Goal: Obtain resource: Obtain resource

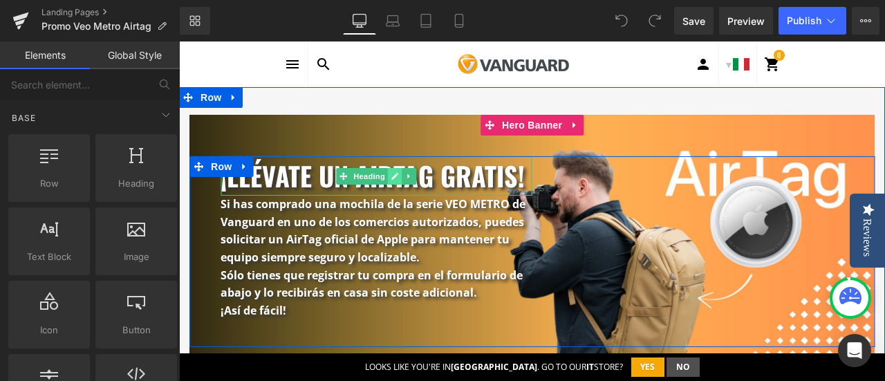
click at [390, 169] on link at bounding box center [395, 176] width 15 height 17
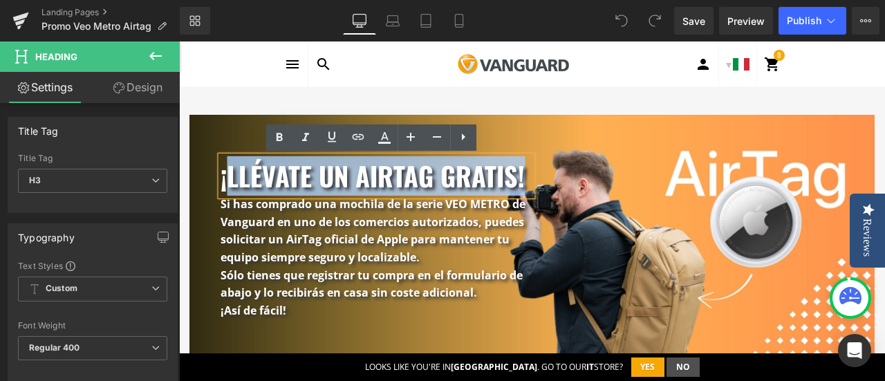
drag, startPoint x: 223, startPoint y: 174, endPoint x: 516, endPoint y: 167, distance: 292.7
click at [516, 167] on h3 "¡llévate un airtag gratis!" at bounding box center [377, 175] width 312 height 39
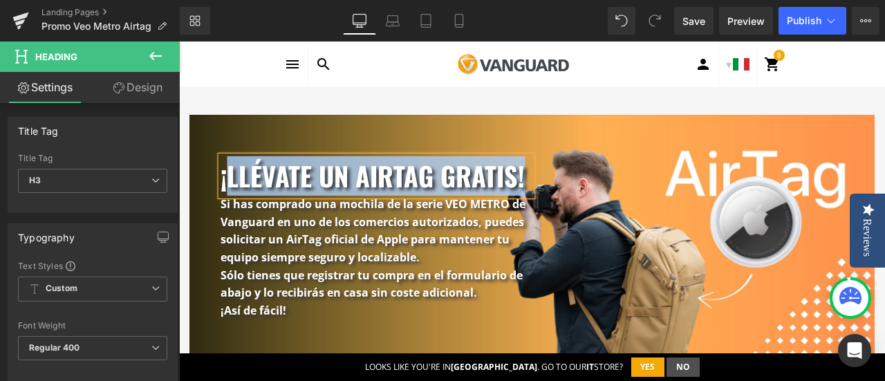
paste div
drag, startPoint x: 217, startPoint y: 174, endPoint x: 522, endPoint y: 171, distance: 305.1
click at [522, 171] on h3 "¡llévate un airtag gratis!" at bounding box center [377, 175] width 312 height 39
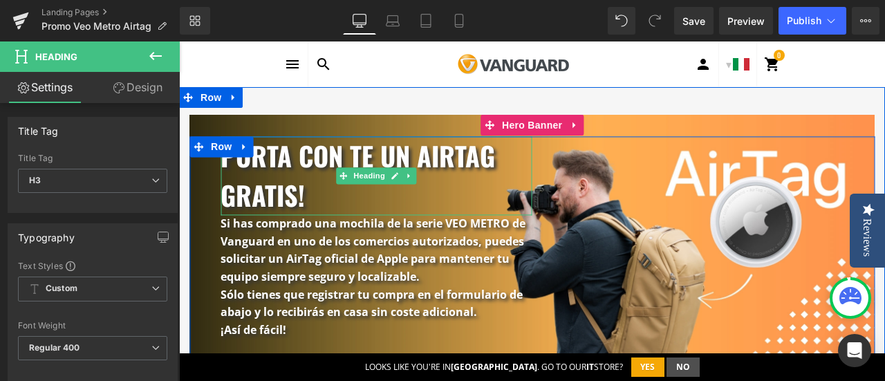
click at [303, 163] on h3 "Porta con te un airtag gratis!" at bounding box center [377, 176] width 312 height 79
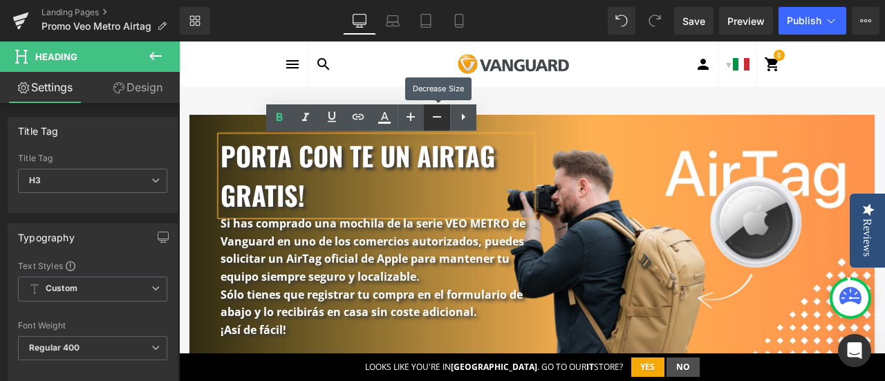
click at [434, 114] on icon at bounding box center [437, 117] width 17 height 17
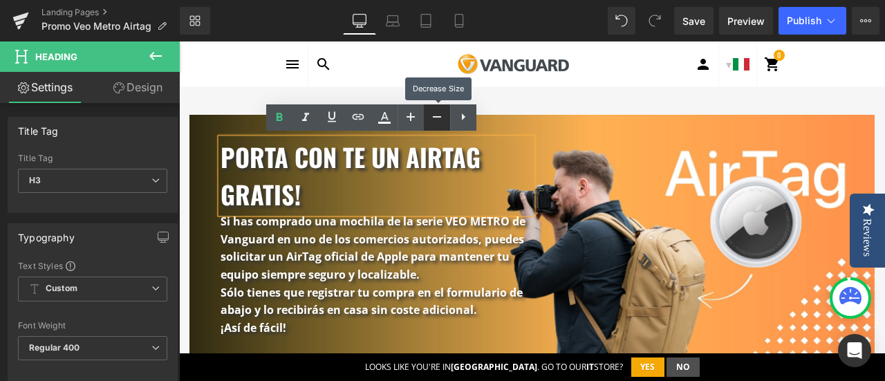
click at [434, 114] on icon at bounding box center [437, 117] width 17 height 17
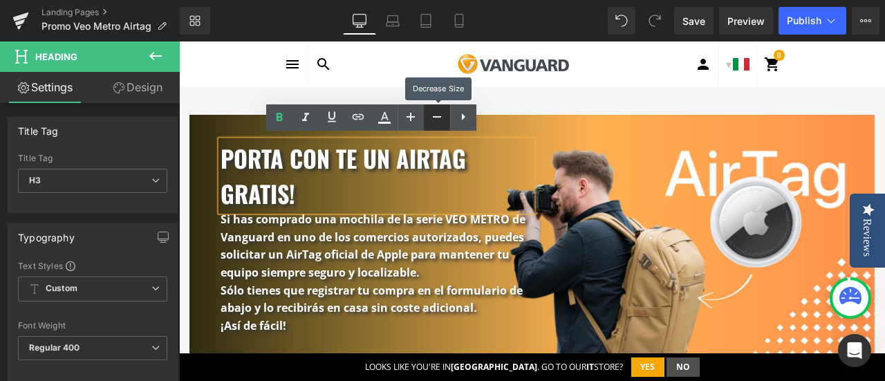
click at [434, 114] on icon at bounding box center [437, 117] width 17 height 17
type input "32"
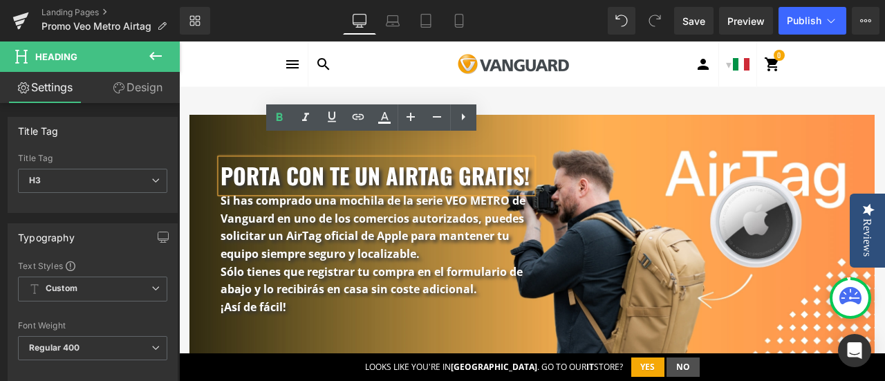
click at [617, 62] on div at bounding box center [513, 64] width 349 height 45
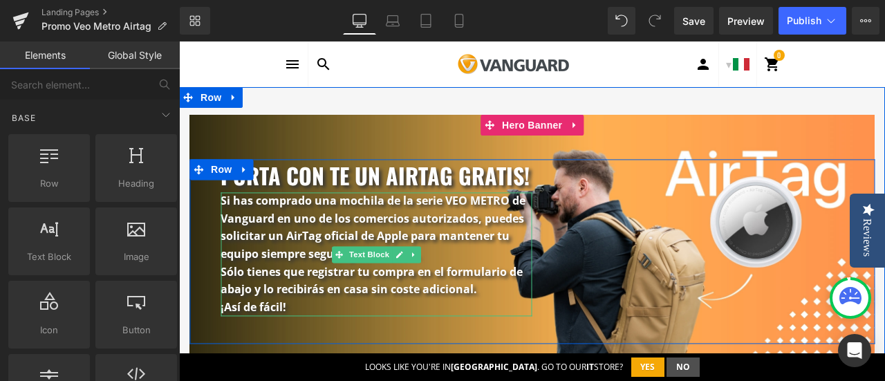
click at [314, 272] on b "egistrar tu compra en el formulario de abajo y lo recibirás en casa sin coste a…" at bounding box center [372, 280] width 302 height 33
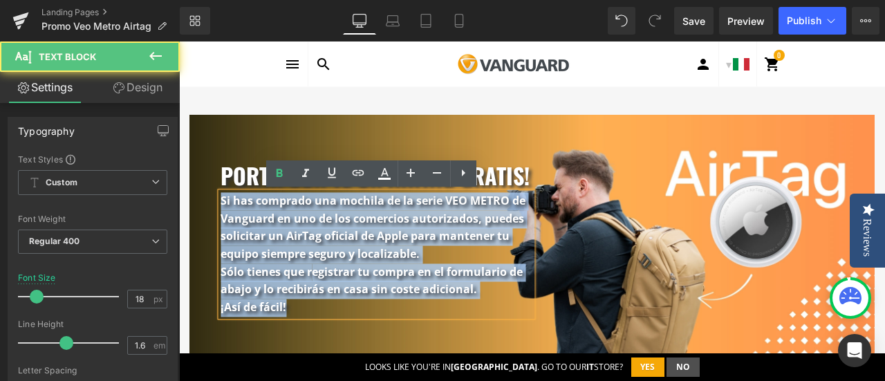
drag, startPoint x: 291, startPoint y: 306, endPoint x: 216, endPoint y: 205, distance: 126.2
click at [221, 205] on div "Si has comprado una mochila de la serie VEO METRO de Vanguard en uno de los com…" at bounding box center [377, 255] width 312 height 124
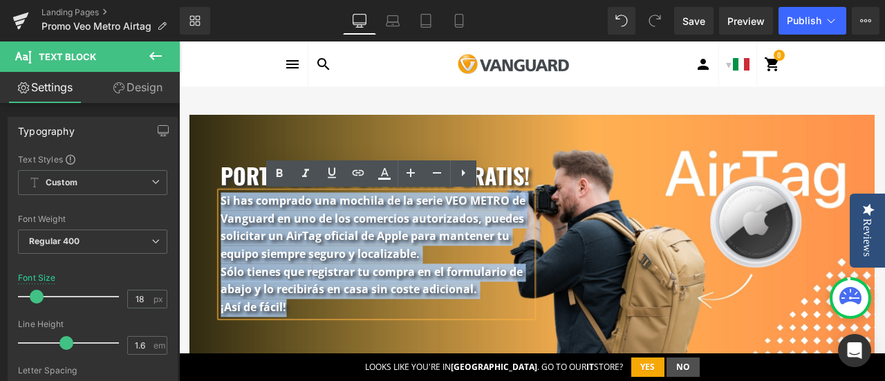
copy div "Si has comprado una mochila de la serie VEO METRO de Vanguard en uno de los com…"
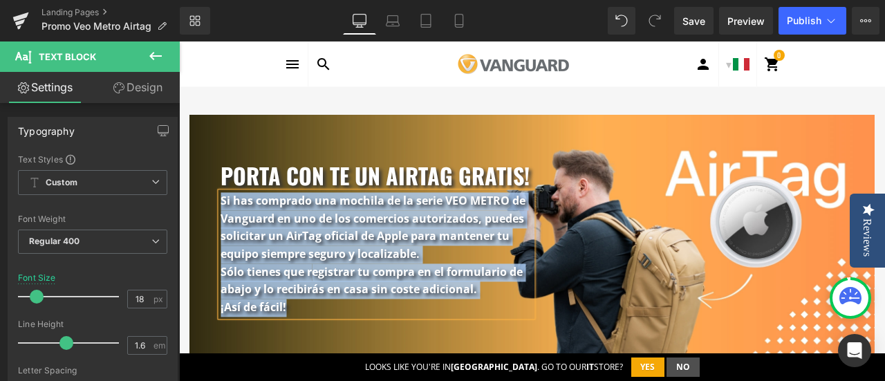
paste div
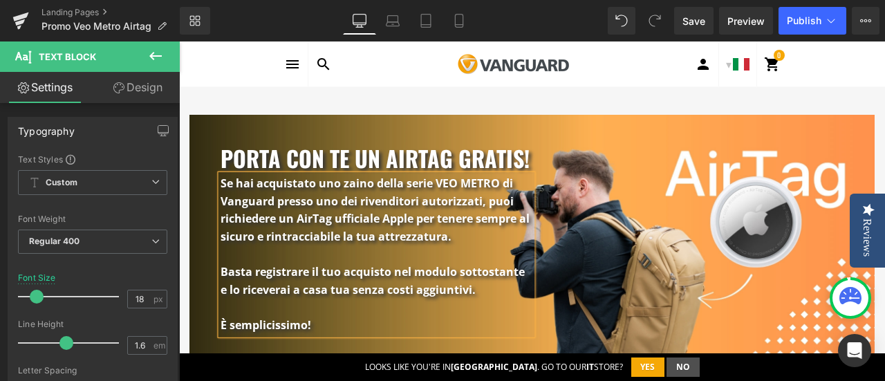
click at [806, 91] on div "Porta con te un airtag gratis! Heading Se hai acquistato uno zaino della serie …" at bounding box center [532, 241] width 706 height 309
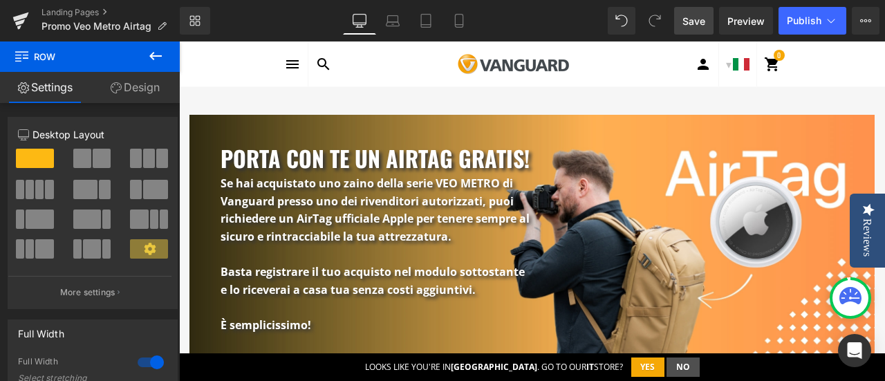
click at [698, 18] on span "Save" at bounding box center [694, 21] width 23 height 15
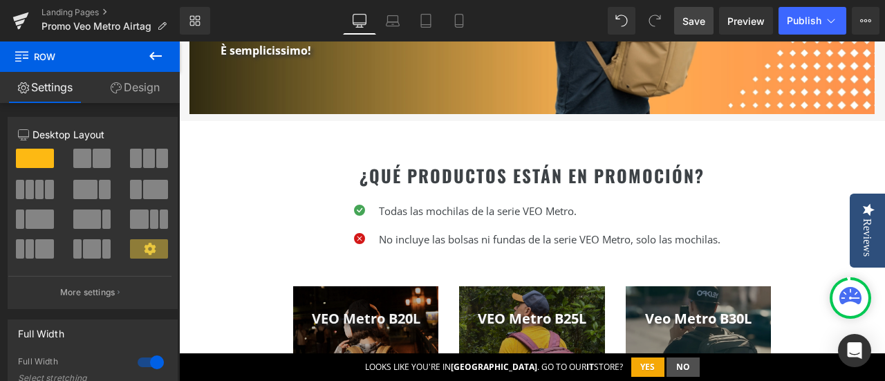
scroll to position [277, 0]
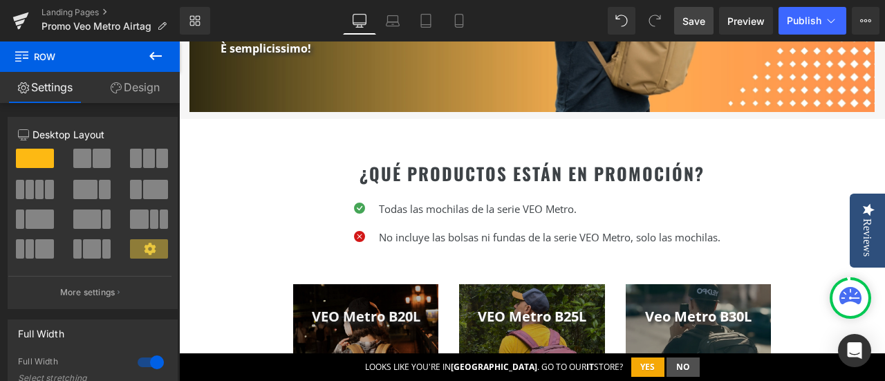
click at [552, 168] on div "¿qué productos están en promoción? Heading" at bounding box center [532, 173] width 499 height 26
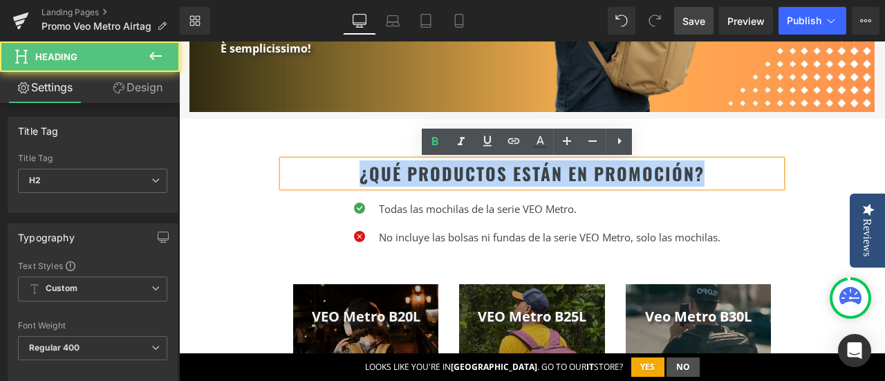
drag, startPoint x: 354, startPoint y: 174, endPoint x: 744, endPoint y: 177, distance: 389.5
click at [744, 177] on h2 "¿qué productos están en promoción?" at bounding box center [532, 173] width 499 height 26
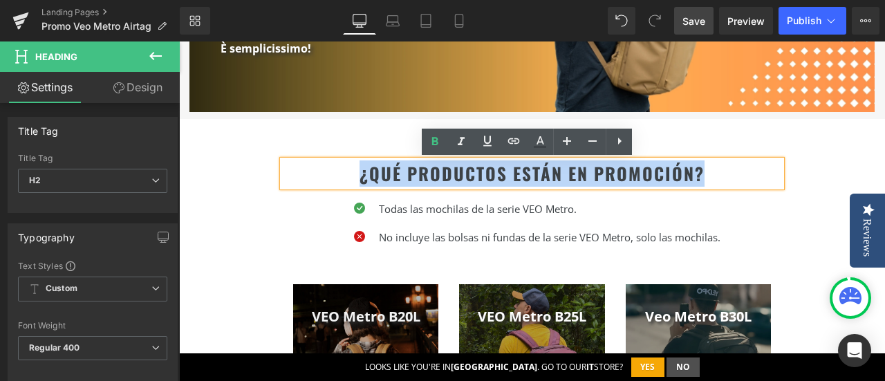
copy h2 "¿qué productos están en promoción?"
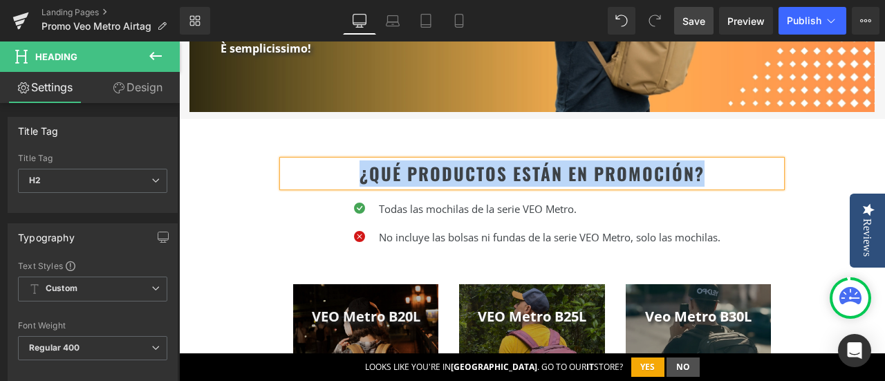
paste div
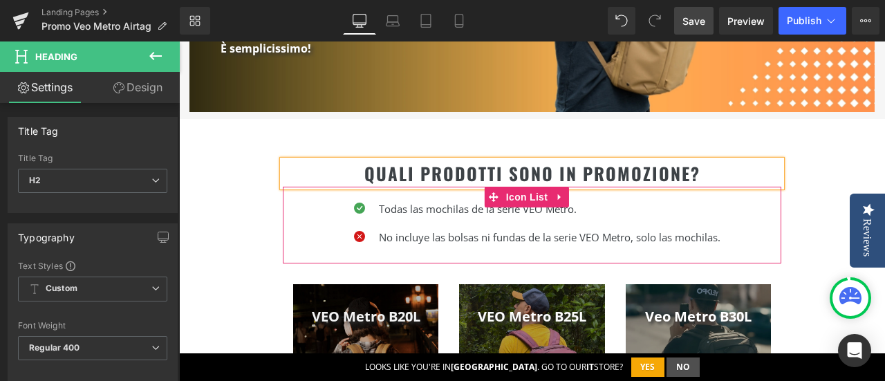
click at [179, 42] on div at bounding box center [179, 42] width 0 height 0
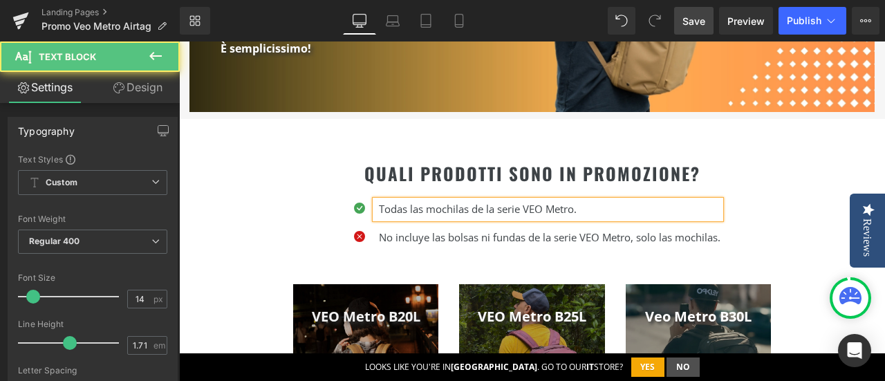
click at [597, 210] on p "Todas las mochilas de la serie VEO Metro." at bounding box center [550, 210] width 342 height 18
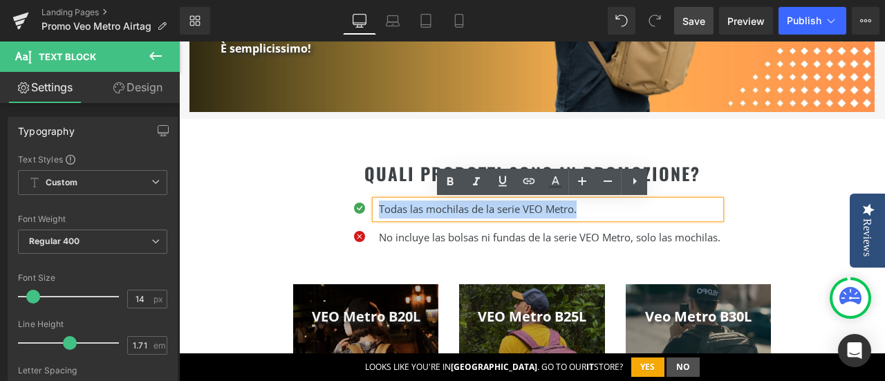
drag, startPoint x: 555, startPoint y: 213, endPoint x: 369, endPoint y: 205, distance: 186.3
click at [376, 205] on div "Todas las mochilas de la serie VEO Metro." at bounding box center [548, 210] width 345 height 18
copy span "Todas las mochilas de la serie VEO Metro."
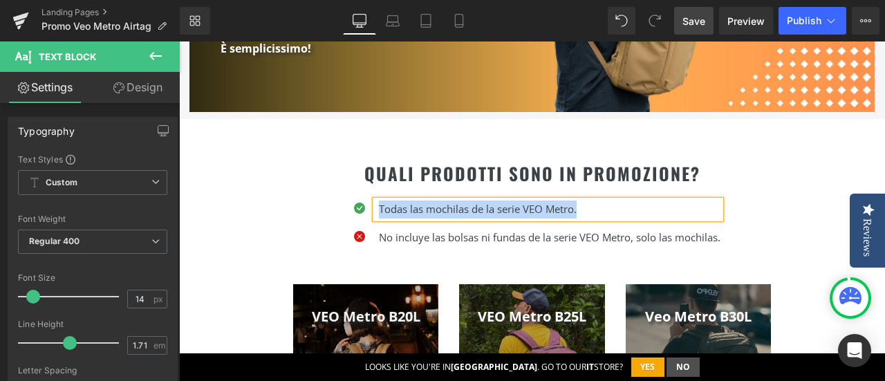
paste div
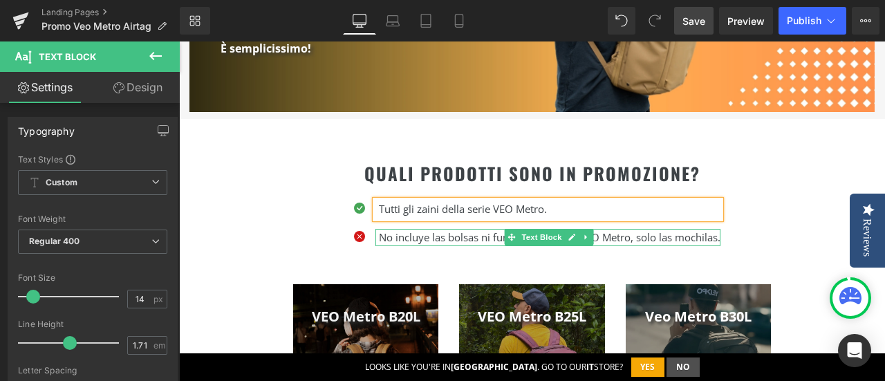
click at [614, 234] on span "No incluye las bolsas ni fundas de la serie VEO Metro, solo las mochilas." at bounding box center [550, 237] width 342 height 14
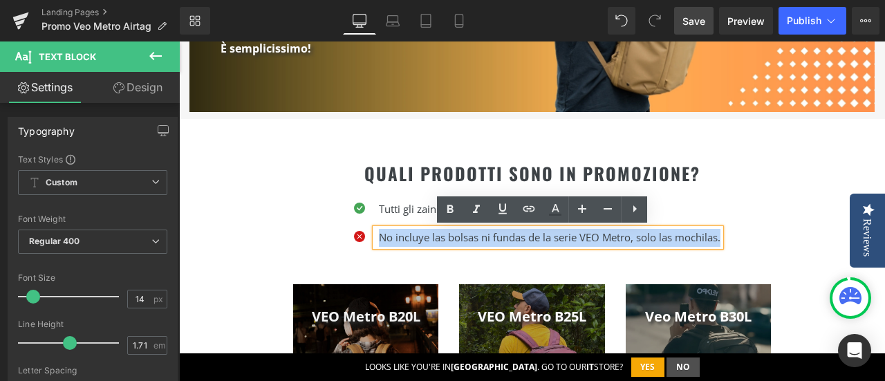
drag, startPoint x: 371, startPoint y: 234, endPoint x: 715, endPoint y: 233, distance: 343.8
click at [715, 233] on span "No incluye las bolsas ni fundas de la serie VEO Metro, solo las mochilas." at bounding box center [550, 237] width 342 height 14
copy span "No incluye las bolsas ni fundas de la serie VEO Metro, solo las mochilas."
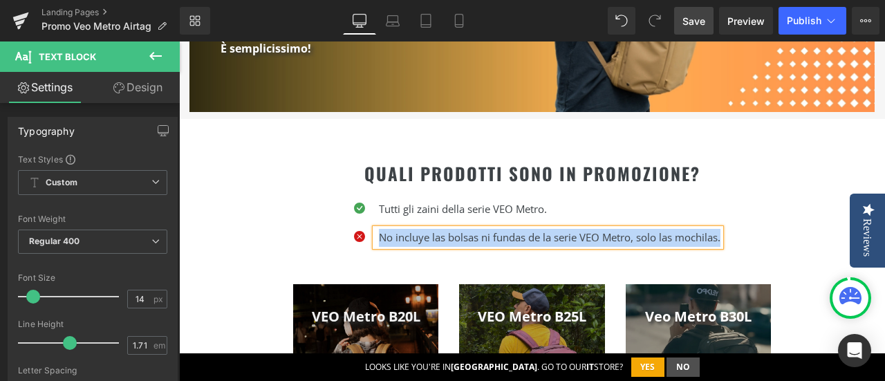
paste div
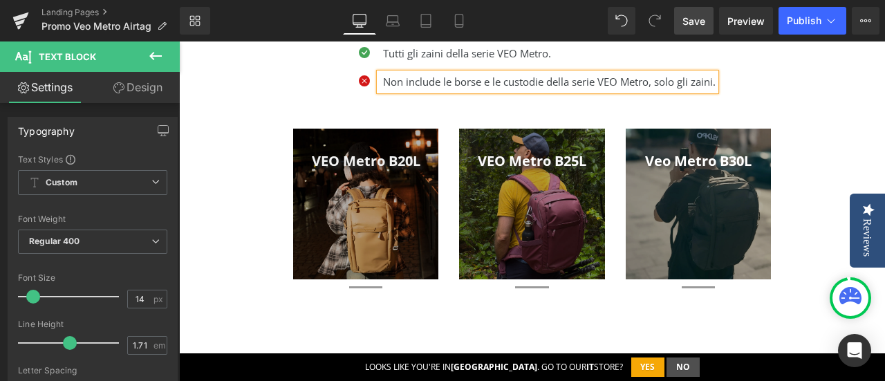
scroll to position [415, 0]
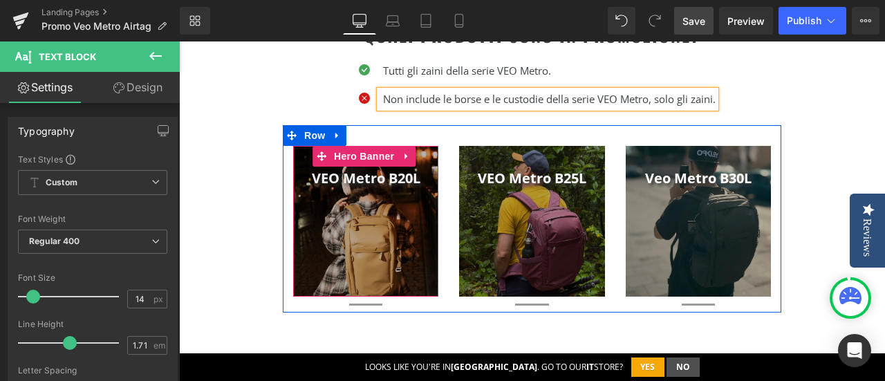
click at [369, 214] on div at bounding box center [365, 221] width 145 height 151
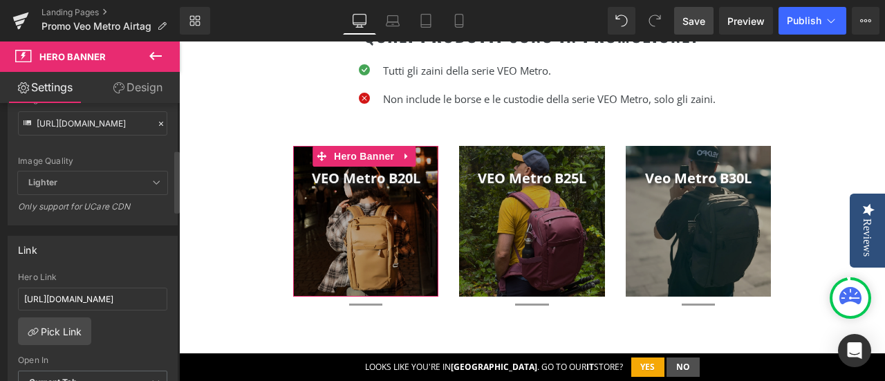
scroll to position [208, 0]
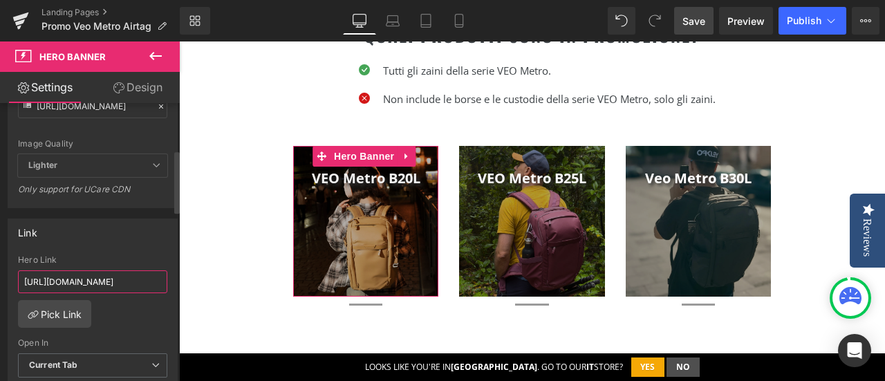
click at [67, 282] on input "[URL][DOMAIN_NAME]" at bounding box center [92, 281] width 149 height 23
click at [142, 275] on input "[URL][DOMAIN_NAME]" at bounding box center [92, 281] width 149 height 23
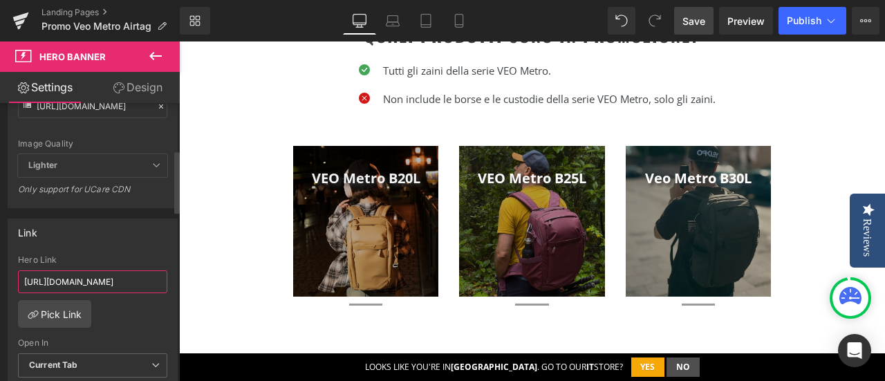
scroll to position [0, 70]
click at [75, 279] on input "[URL][DOMAIN_NAME]" at bounding box center [92, 281] width 149 height 23
type input "[URL][DOMAIN_NAME]"
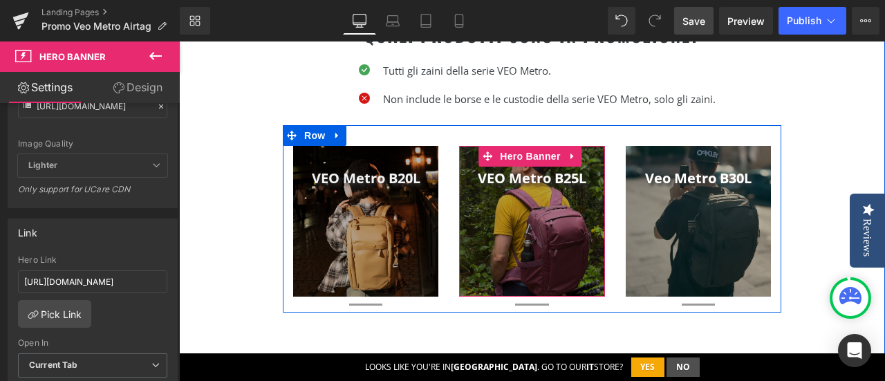
click at [532, 223] on div at bounding box center [531, 221] width 145 height 151
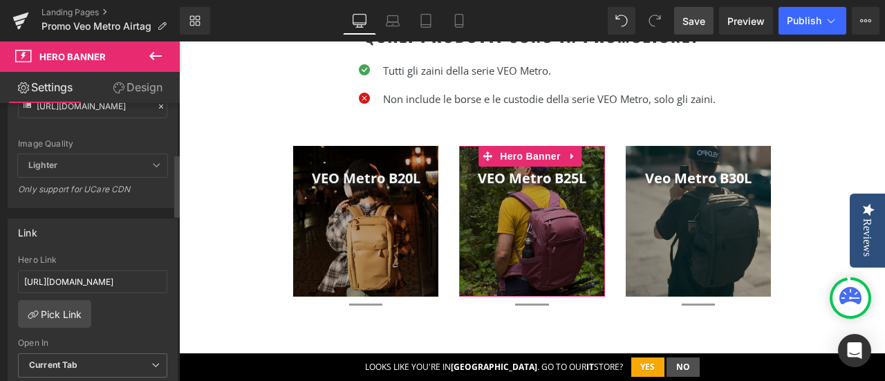
scroll to position [277, 0]
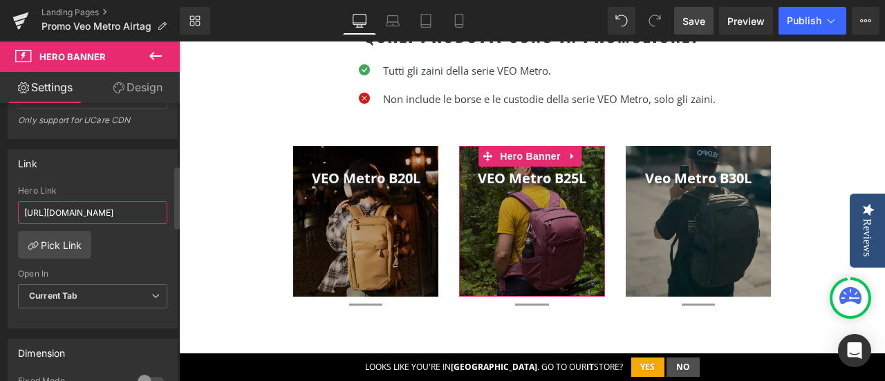
click at [144, 210] on input "[URL][DOMAIN_NAME]" at bounding box center [92, 212] width 149 height 23
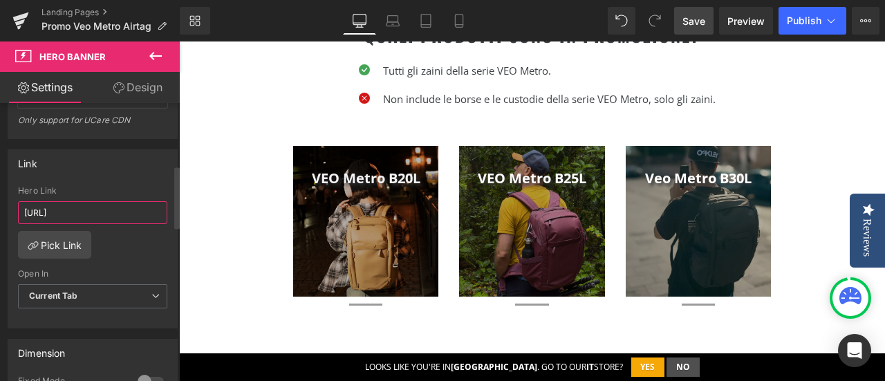
type input "[URL][DOMAIN_NAME]"
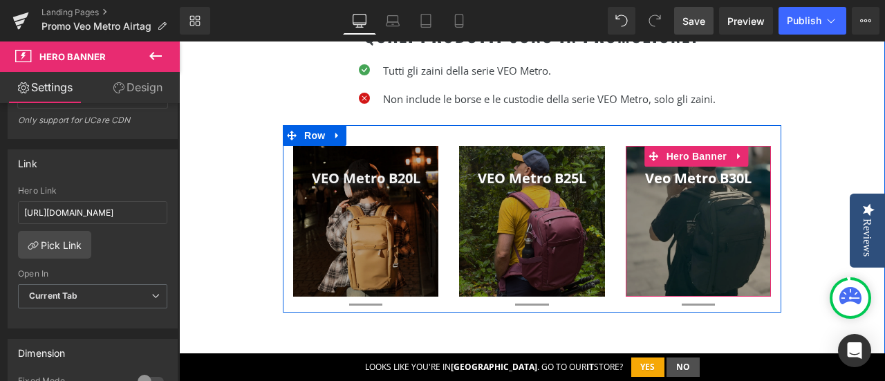
click at [707, 220] on div at bounding box center [698, 221] width 145 height 151
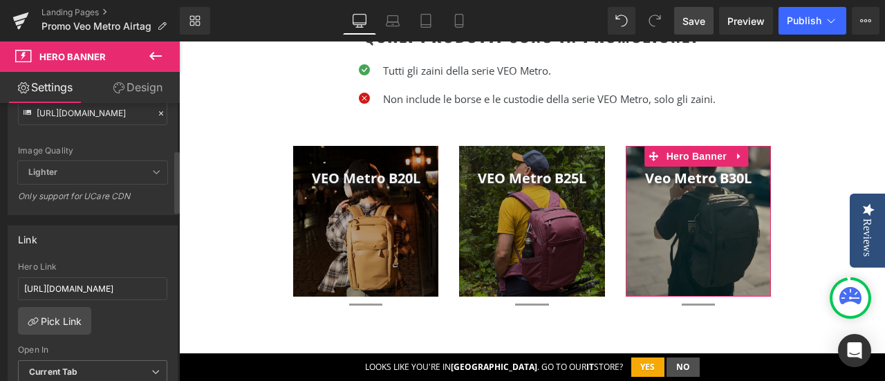
scroll to position [208, 0]
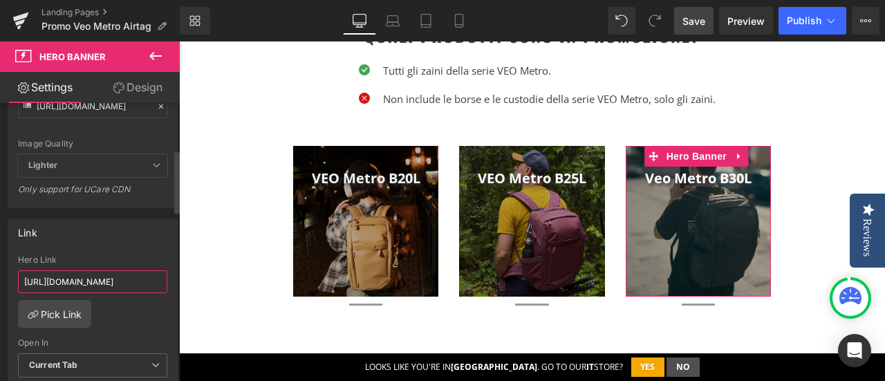
click at [147, 279] on input "[URL][DOMAIN_NAME]" at bounding box center [92, 281] width 149 height 23
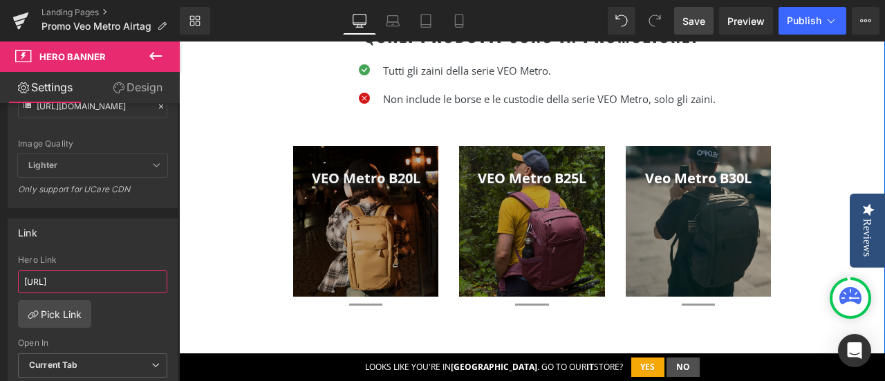
type input "[URL][DOMAIN_NAME]"
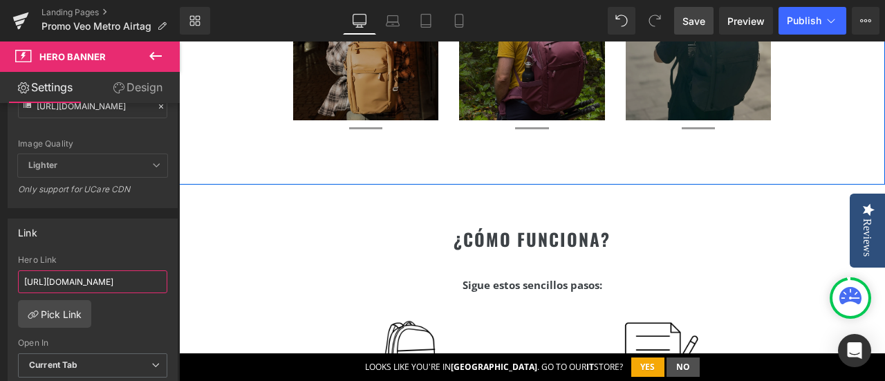
scroll to position [623, 0]
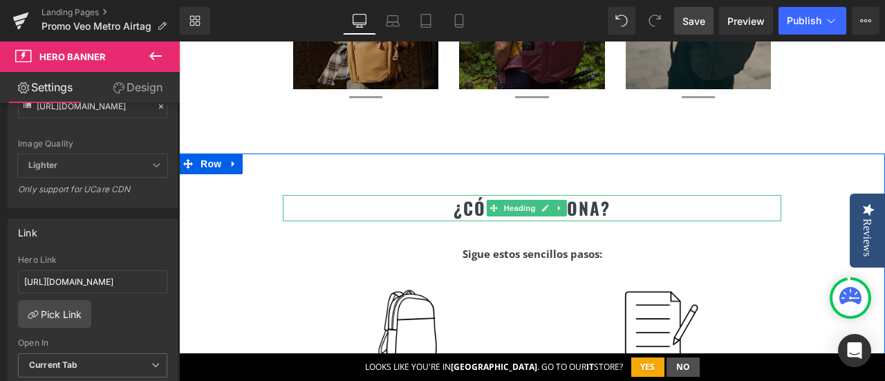
click at [632, 209] on h2 "¿cómo funciona?" at bounding box center [532, 208] width 499 height 26
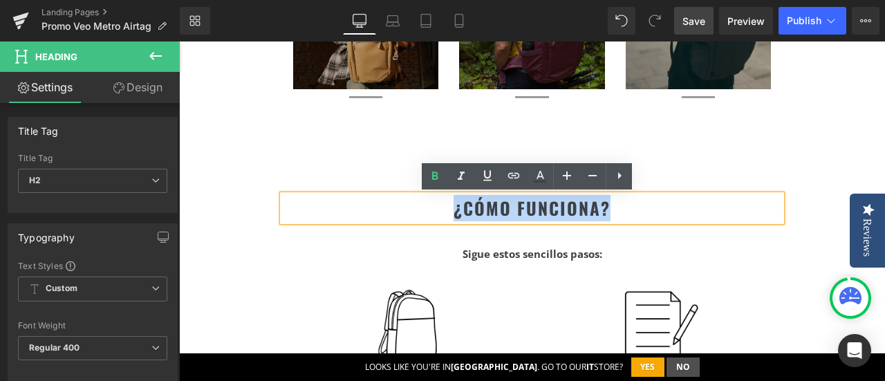
drag, startPoint x: 614, startPoint y: 207, endPoint x: 443, endPoint y: 207, distance: 171.5
click at [443, 208] on h2 "¿cómo funciona?" at bounding box center [532, 208] width 499 height 26
copy h2 "¿cómo funciona?"
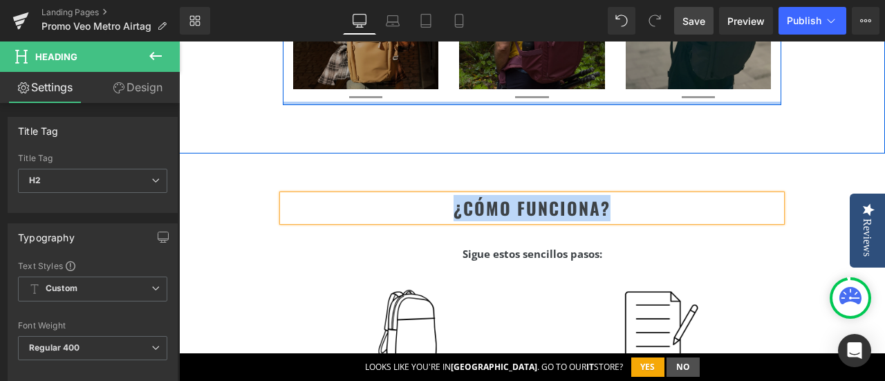
paste div
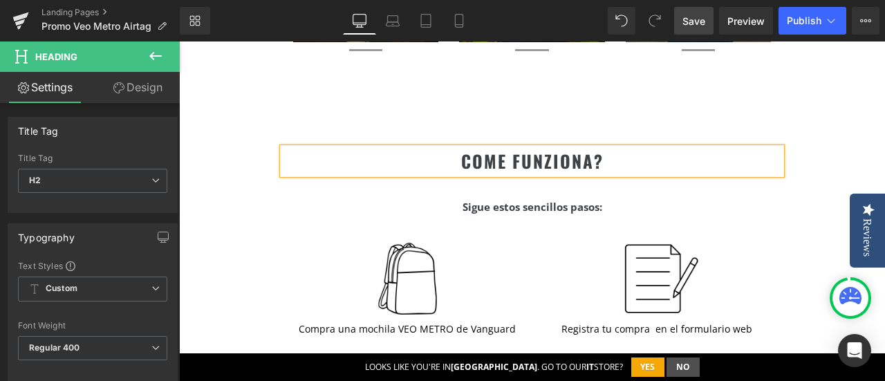
scroll to position [692, 0]
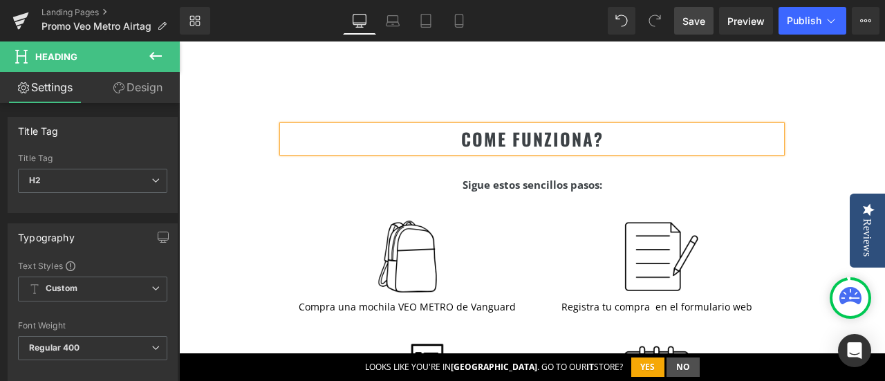
click at [551, 185] on icon at bounding box center [555, 181] width 8 height 8
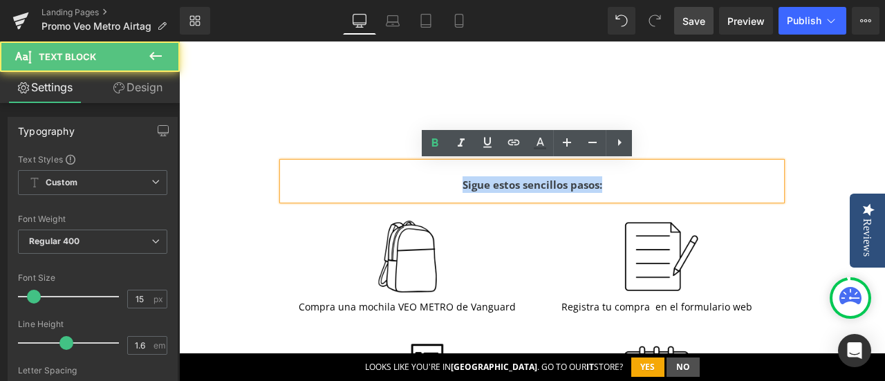
drag, startPoint x: 608, startPoint y: 182, endPoint x: 425, endPoint y: 182, distance: 182.6
click at [425, 182] on p "Sigue estos sencillos pasos:" at bounding box center [532, 184] width 499 height 17
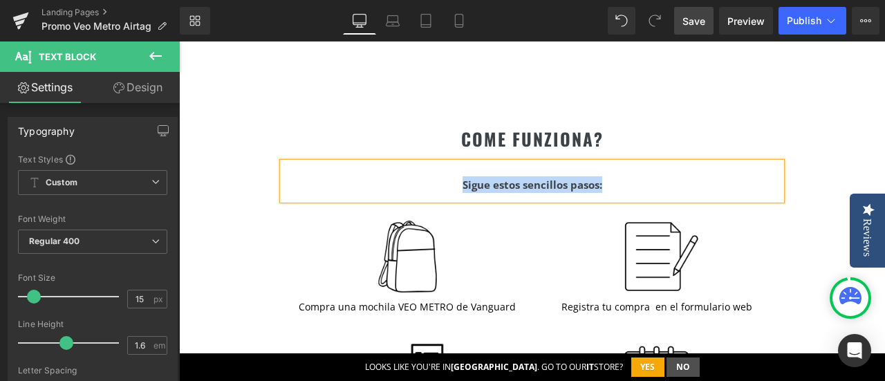
paste div
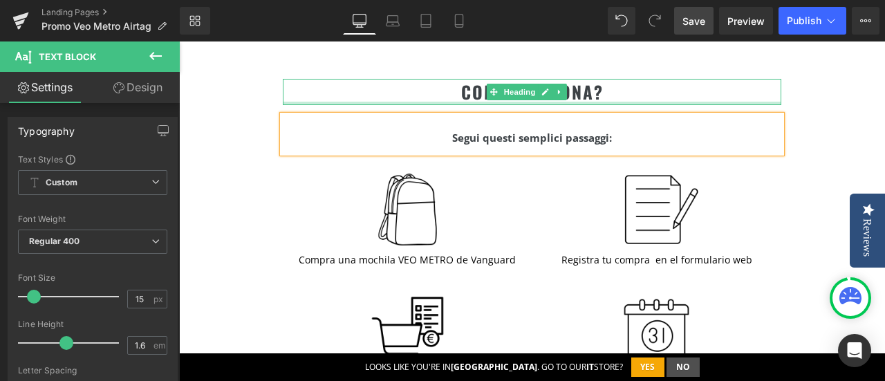
scroll to position [761, 0]
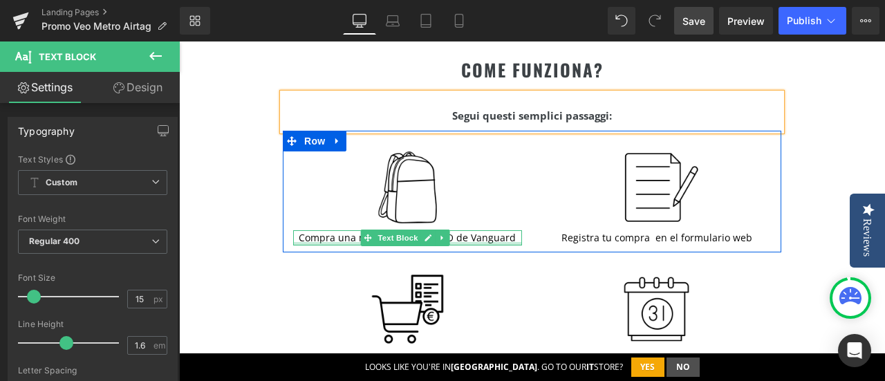
click at [475, 234] on p "Compra una mochila VEO METRO de Vanguard" at bounding box center [407, 237] width 229 height 15
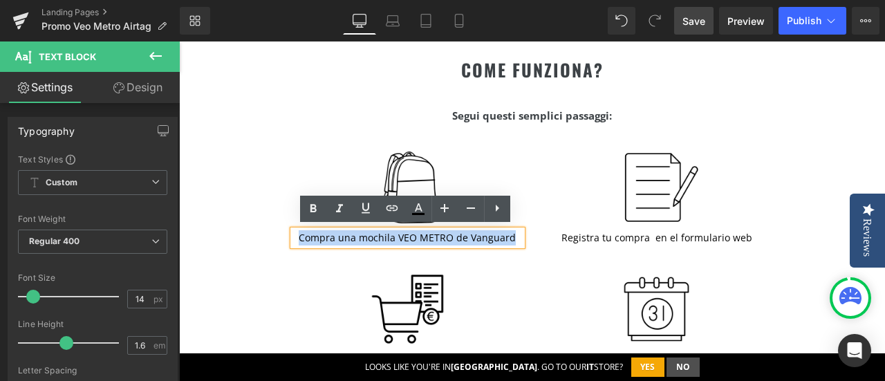
drag, startPoint x: 297, startPoint y: 232, endPoint x: 516, endPoint y: 234, distance: 219.3
click at [516, 234] on p "Compra una mochila VEO METRO de Vanguard" at bounding box center [407, 237] width 229 height 15
copy p "Compra una mochila VEO METRO de Vanguard"
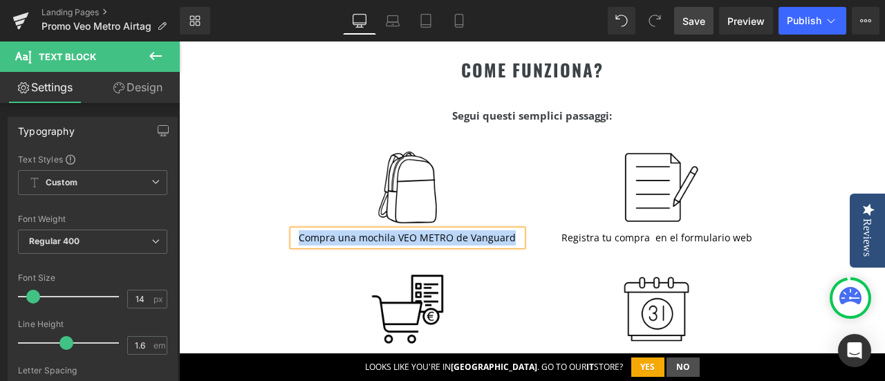
paste div
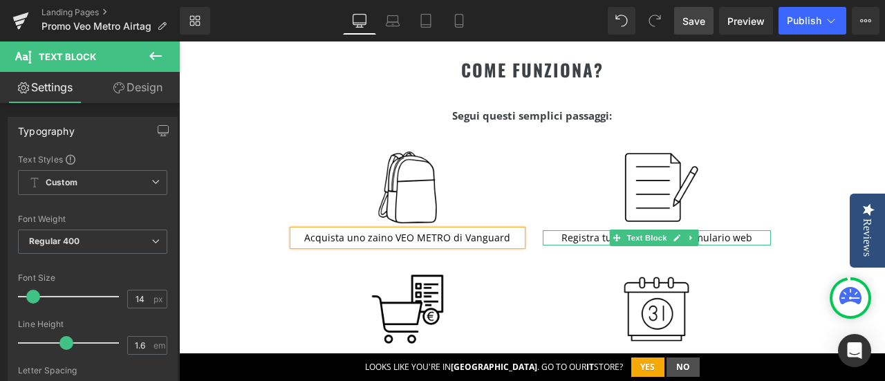
click at [701, 237] on p "Registra tu compra en el formulario web" at bounding box center [657, 237] width 229 height 15
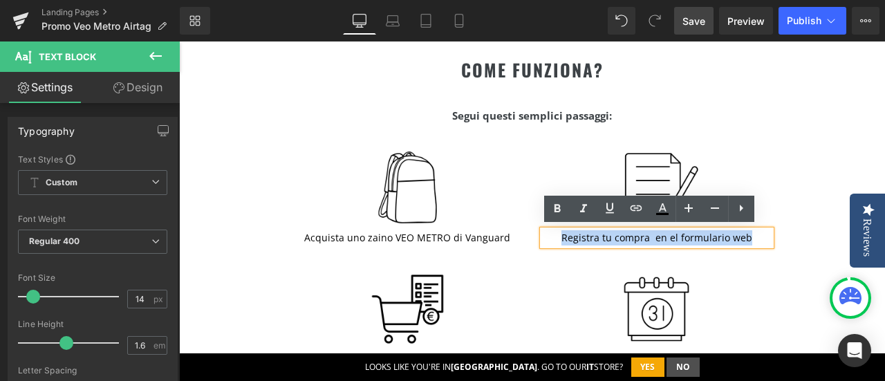
drag, startPoint x: 558, startPoint y: 236, endPoint x: 740, endPoint y: 236, distance: 182.6
click at [740, 236] on p "Registra tu compra en el formulario web" at bounding box center [657, 237] width 229 height 15
copy p "Registra tu compra en el formulario web"
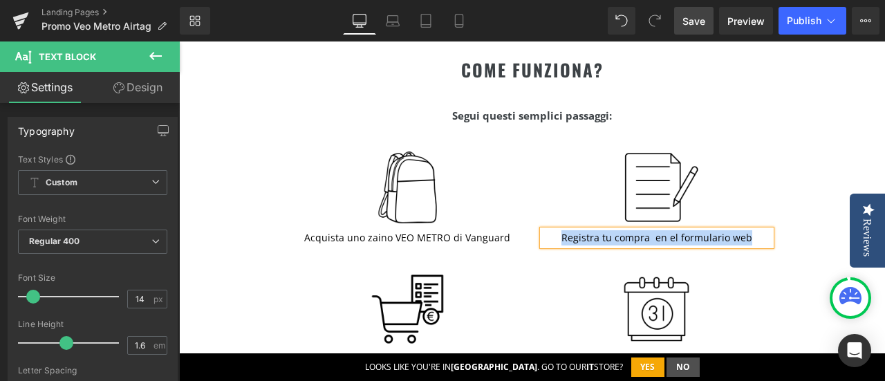
paste div
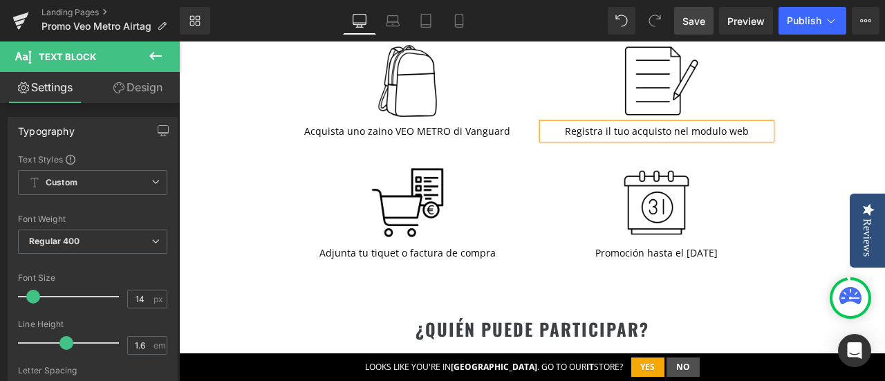
scroll to position [899, 0]
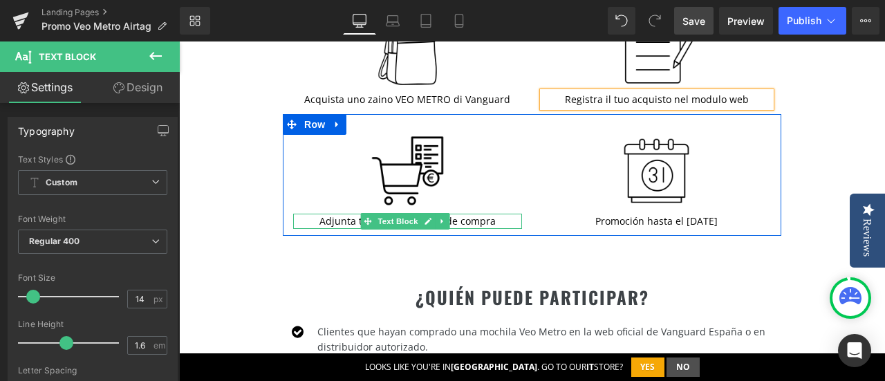
click at [475, 217] on p "Adjunta tu tiquet o factura de compra" at bounding box center [407, 221] width 229 height 15
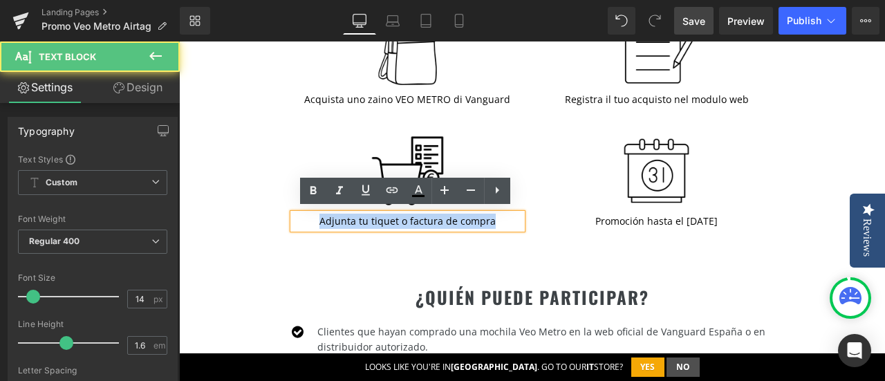
drag, startPoint x: 497, startPoint y: 217, endPoint x: 321, endPoint y: 221, distance: 175.7
click at [321, 221] on p "Adjunta tu tiquet o factura de compra" at bounding box center [407, 221] width 229 height 15
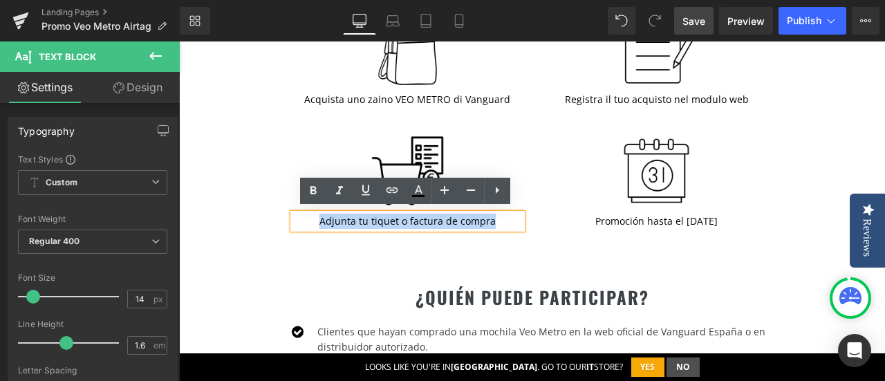
copy p "Adjunta tu tiquet o factura de compra"
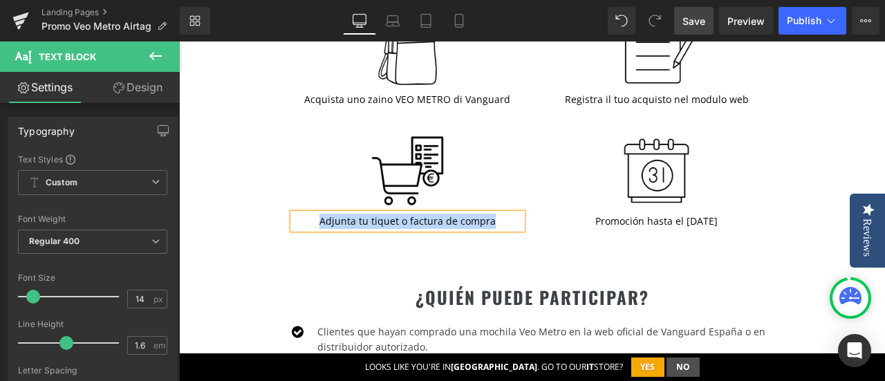
paste div
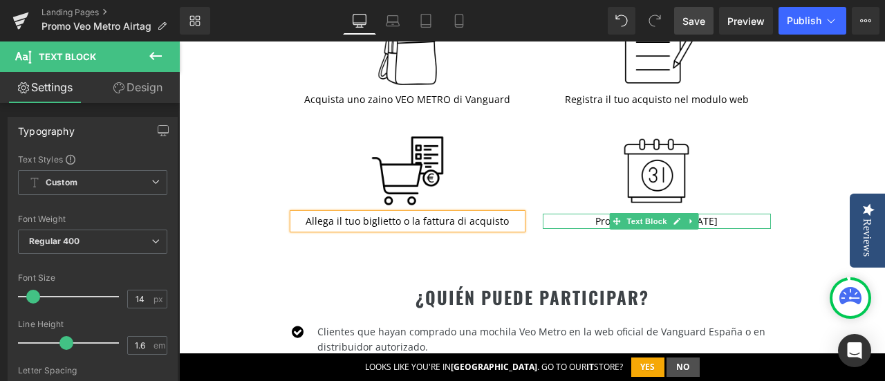
click at [710, 214] on p "Promoción hasta el [DATE]" at bounding box center [657, 221] width 229 height 15
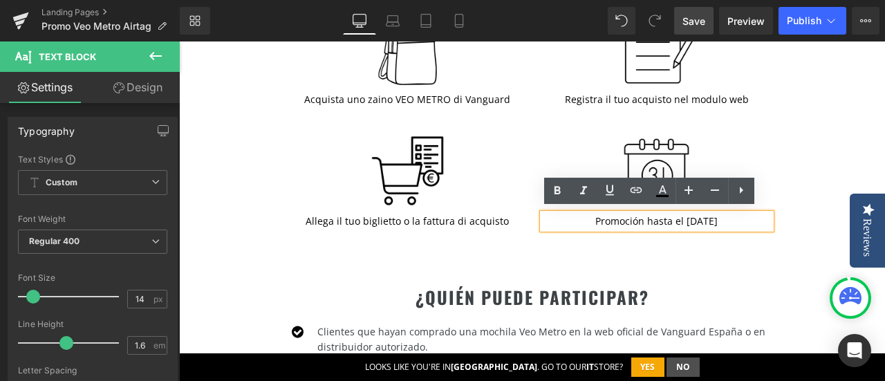
drag, startPoint x: 725, startPoint y: 214, endPoint x: 580, endPoint y: 222, distance: 145.5
click at [580, 222] on p "Promoción hasta el [DATE]" at bounding box center [657, 221] width 229 height 15
copy p "Promoción hasta el [DATE]"
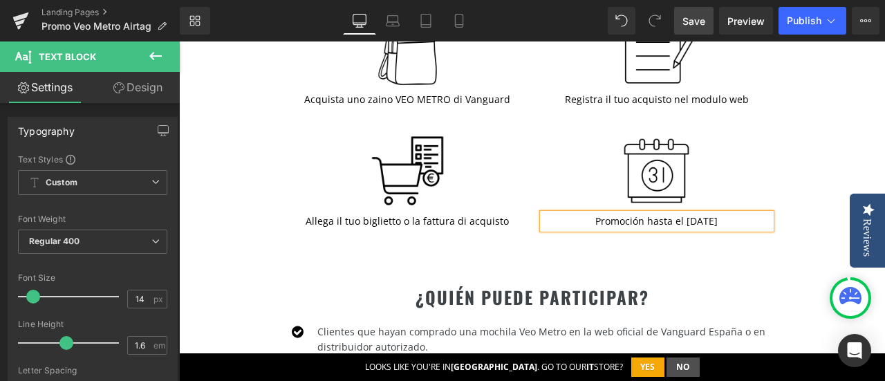
paste div
click at [695, 16] on span "Save" at bounding box center [694, 21] width 23 height 15
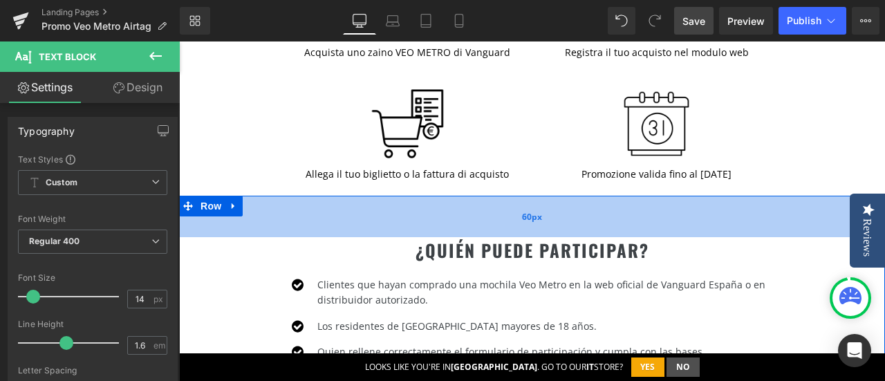
scroll to position [968, 0]
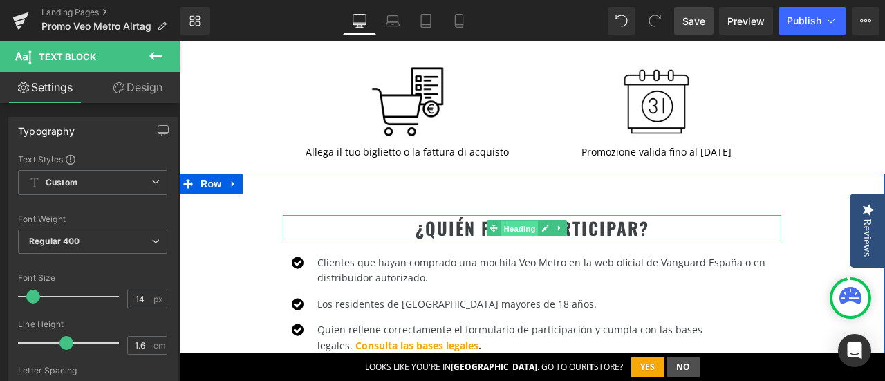
click at [531, 224] on span "Heading" at bounding box center [519, 229] width 37 height 17
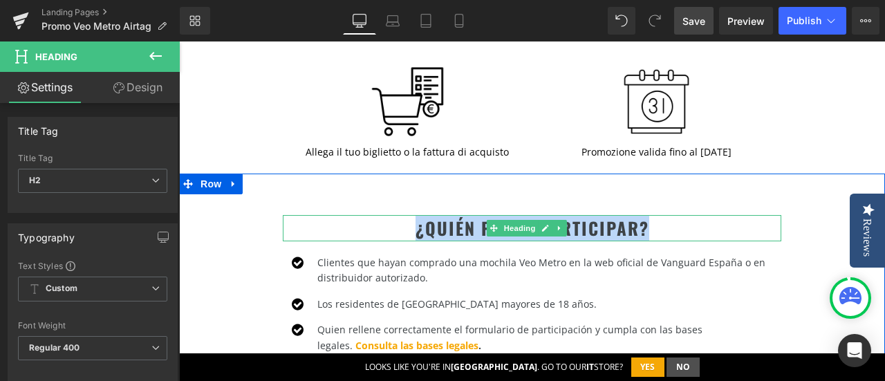
drag, startPoint x: 664, startPoint y: 223, endPoint x: 414, endPoint y: 230, distance: 249.8
click at [414, 230] on h2 "¿QUIÉN PUEDE PARTICIPAR?" at bounding box center [532, 228] width 499 height 26
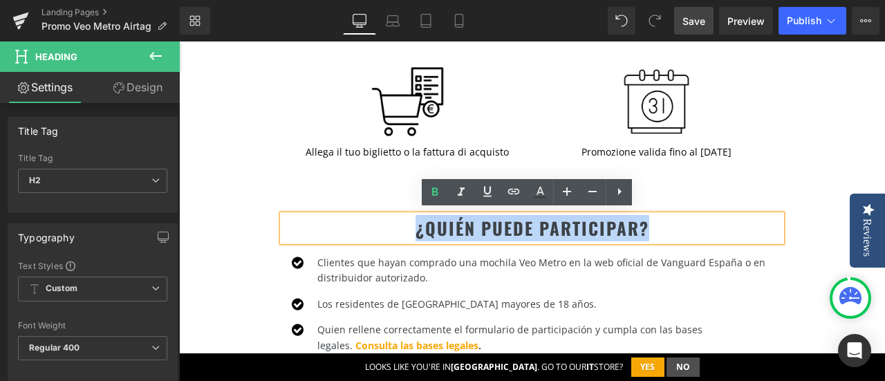
copy h2 "¿QUIÉN PUEDE PARTICIPAR?"
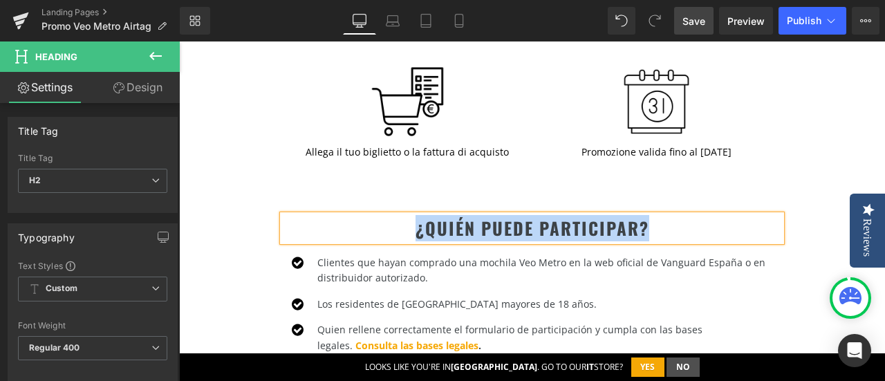
paste div
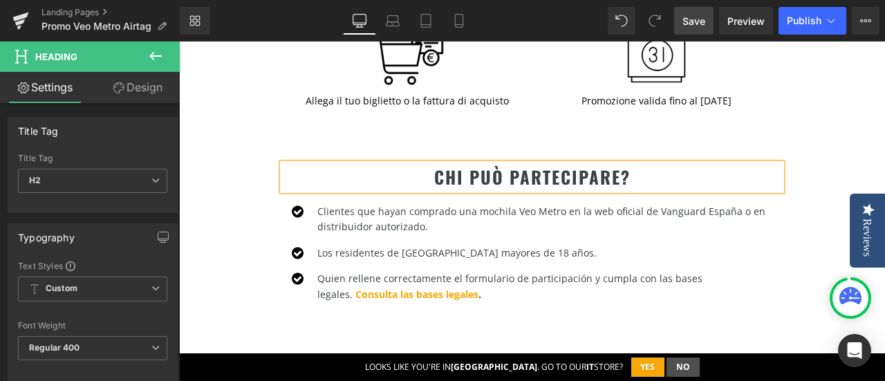
scroll to position [1038, 0]
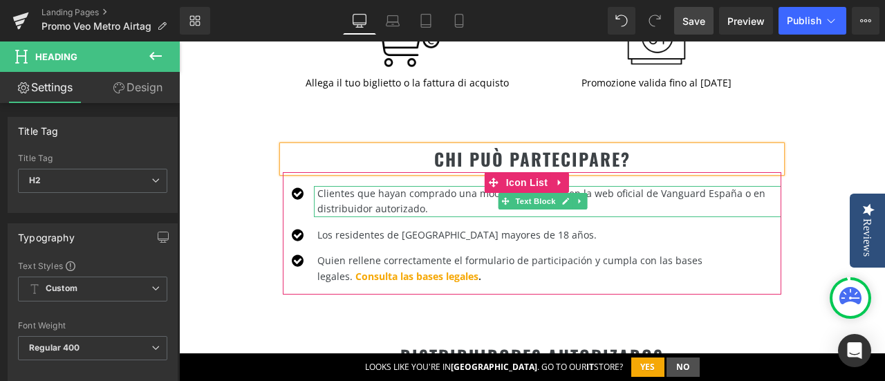
click at [438, 214] on div at bounding box center [548, 215] width 468 height 3
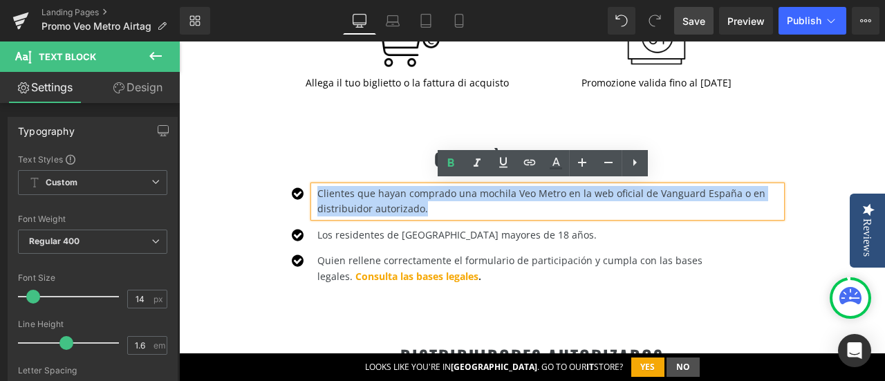
drag, startPoint x: 433, startPoint y: 204, endPoint x: 316, endPoint y: 189, distance: 117.9
click at [316, 189] on div "Clientes que hayan comprado una mochila Veo Metro en la web oficial de Vanguard…" at bounding box center [548, 201] width 468 height 31
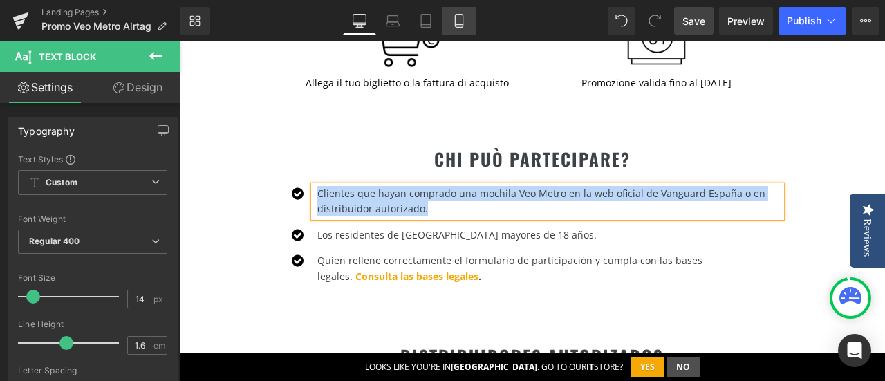
paste div
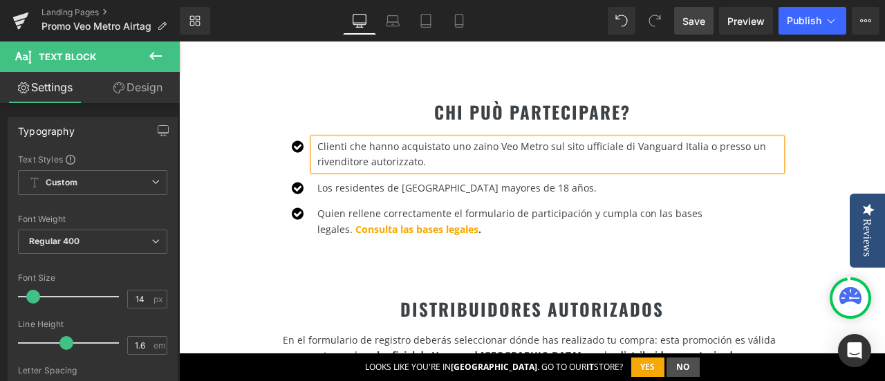
scroll to position [1107, 0]
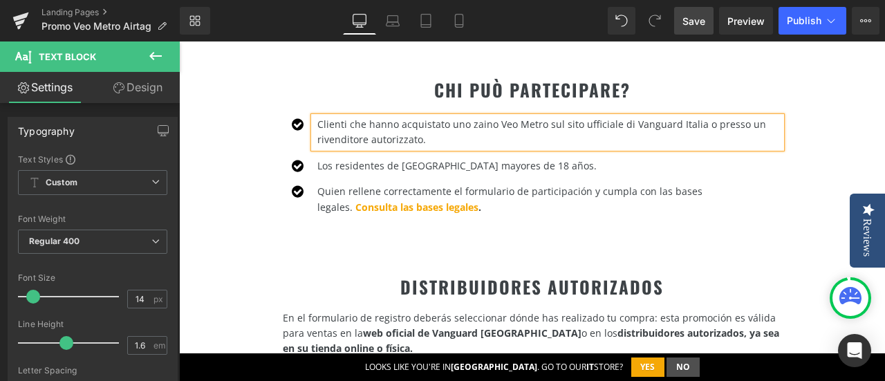
click at [470, 158] on div "Los residentes de [GEOGRAPHIC_DATA] mayores de 18 años. Text Block" at bounding box center [548, 165] width 468 height 15
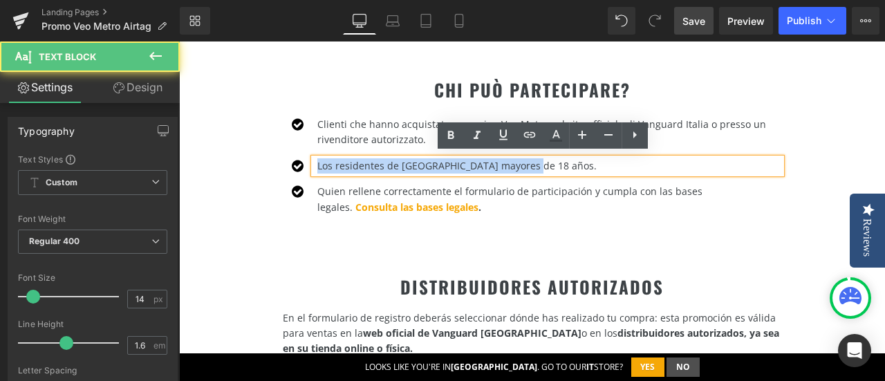
drag, startPoint x: 542, startPoint y: 162, endPoint x: 313, endPoint y: 154, distance: 229.8
click at [314, 158] on div "Los residentes de [GEOGRAPHIC_DATA] mayores de 18 años." at bounding box center [548, 165] width 468 height 15
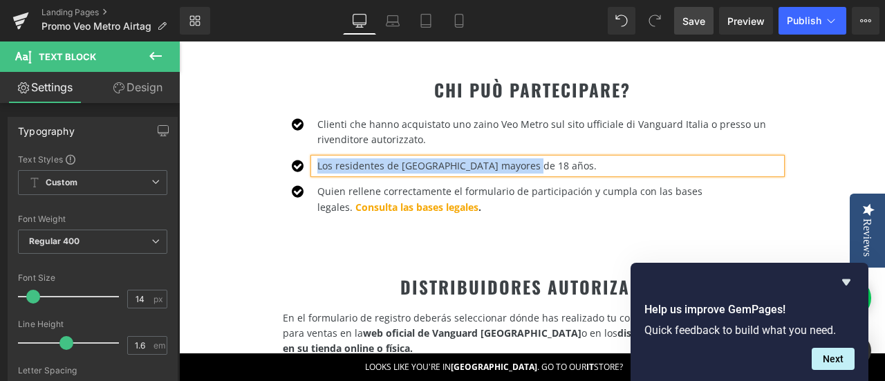
paste div
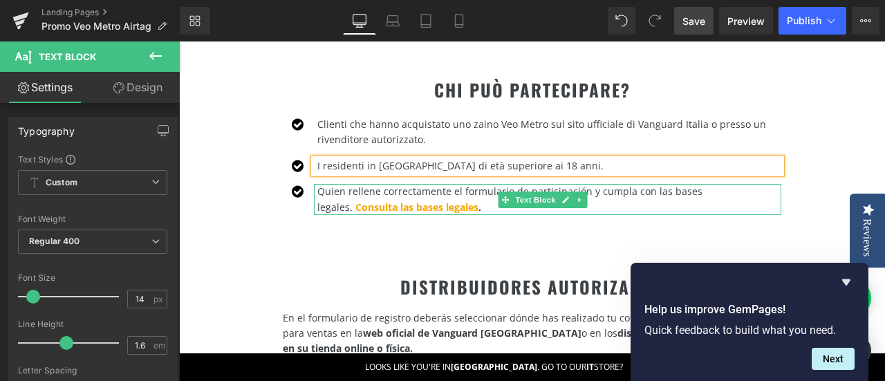
click at [408, 197] on p "Quien rellene correctamente el formulario de participación y cumpla con las bas…" at bounding box center [549, 199] width 464 height 31
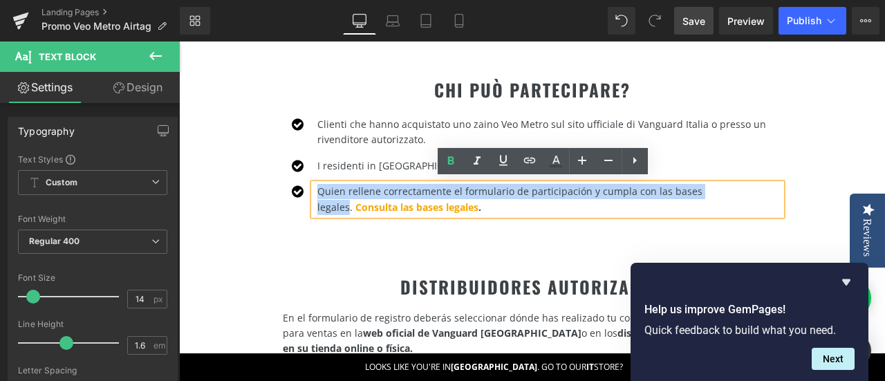
drag, startPoint x: 317, startPoint y: 187, endPoint x: 721, endPoint y: 182, distance: 404.7
click at [721, 184] on div "Quien rellene correctamente el formulario de participación y cumpla con las bas…" at bounding box center [548, 199] width 468 height 31
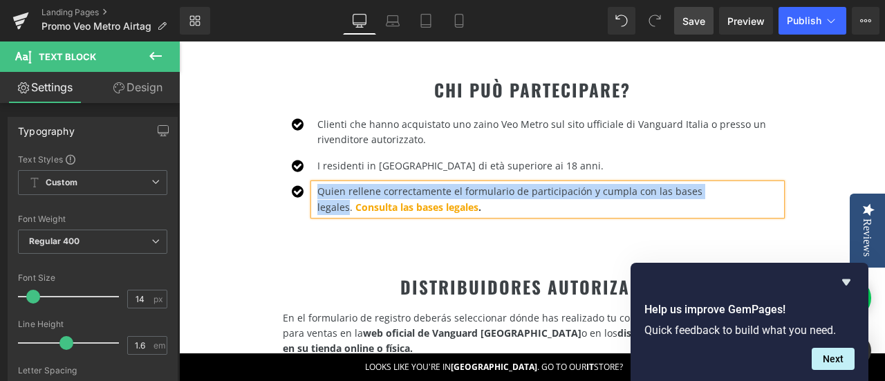
paste div
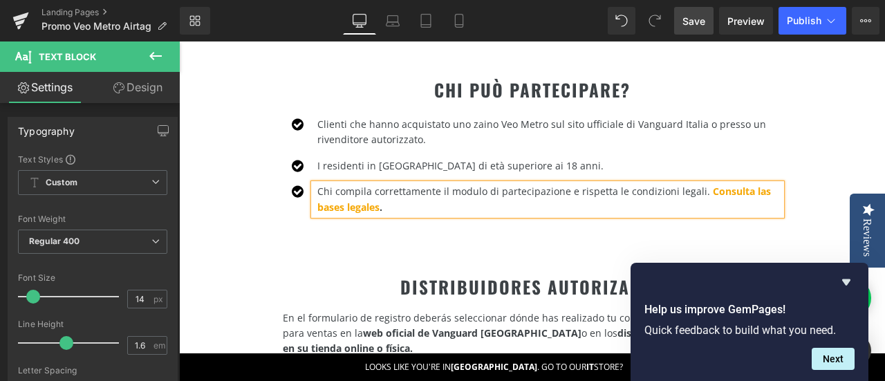
click at [758, 184] on p "Chi compila correttamente il modulo di partecipazione e rispetta le condizioni …" at bounding box center [549, 199] width 464 height 31
click at [346, 200] on link "Consulta le bases legales" at bounding box center [541, 199] width 449 height 28
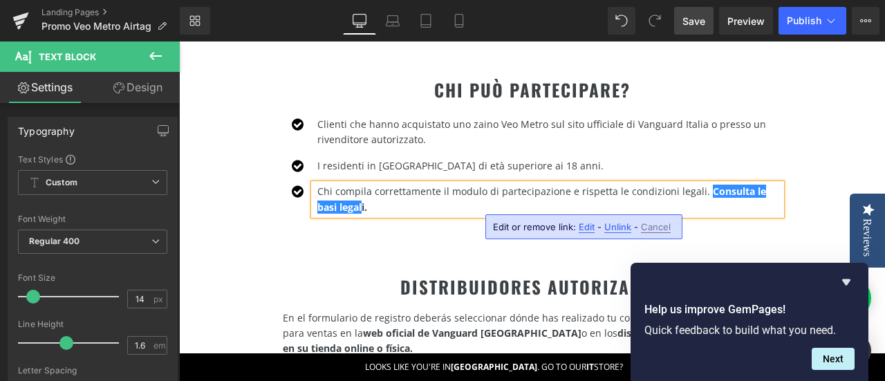
click at [845, 118] on div "CHI PUÒ PARTECIPARE? Heading Icon Clienti che hanno acquistato uno zaino Veo Me…" at bounding box center [532, 133] width 706 height 197
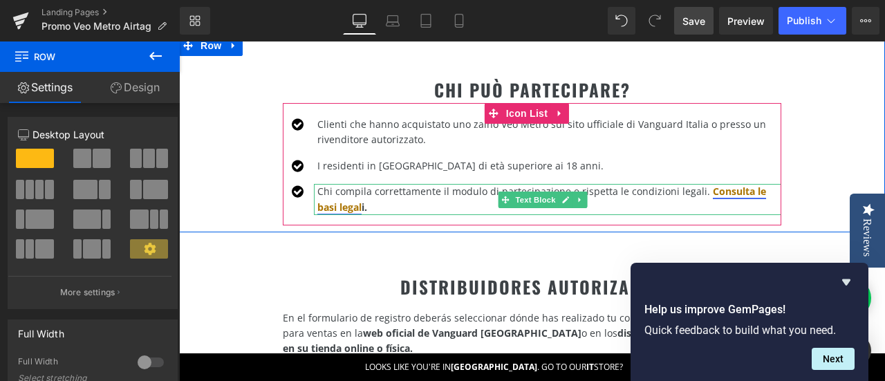
click at [352, 201] on link "Consulta le basi legal" at bounding box center [541, 199] width 449 height 28
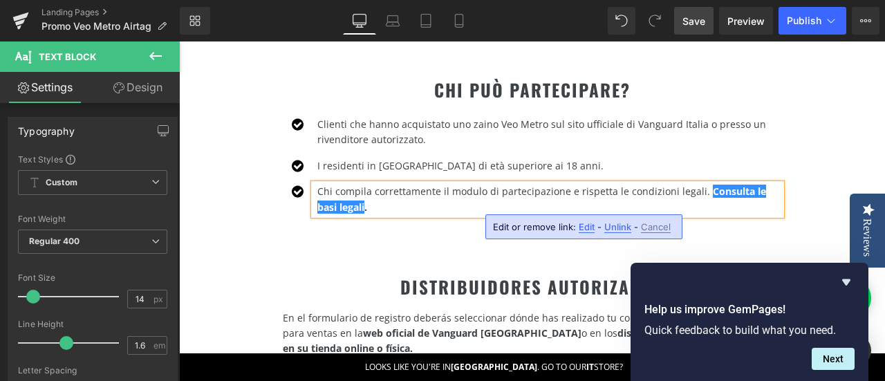
click at [807, 110] on div "CHI PUÒ PARTECIPARE? Heading Icon Clienti che hanno acquistato uno zaino Veo Me…" at bounding box center [532, 133] width 706 height 197
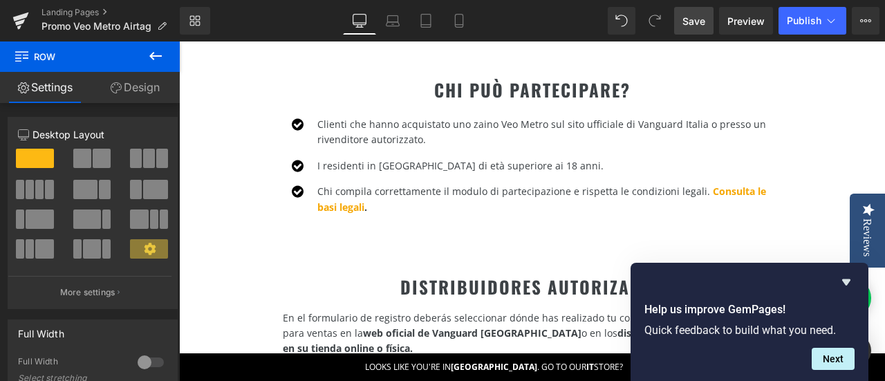
click at [694, 16] on span "Save" at bounding box center [694, 21] width 23 height 15
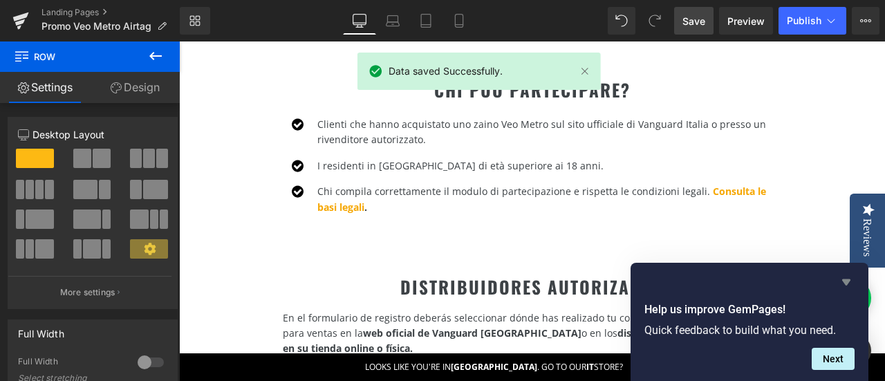
click at [847, 280] on icon "Hide survey" at bounding box center [847, 282] width 8 height 6
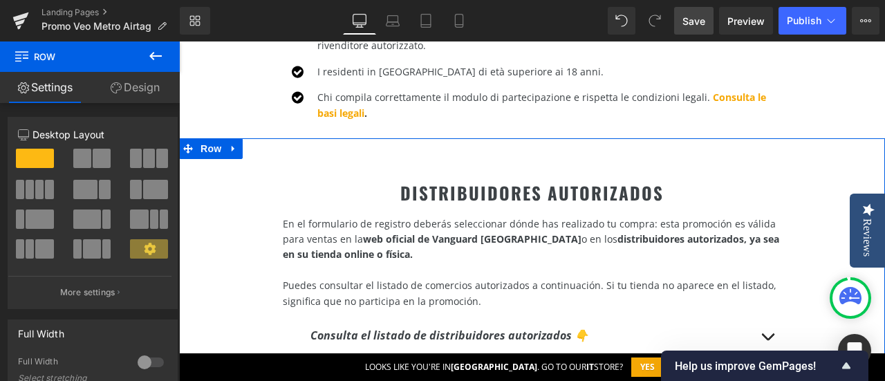
scroll to position [1245, 0]
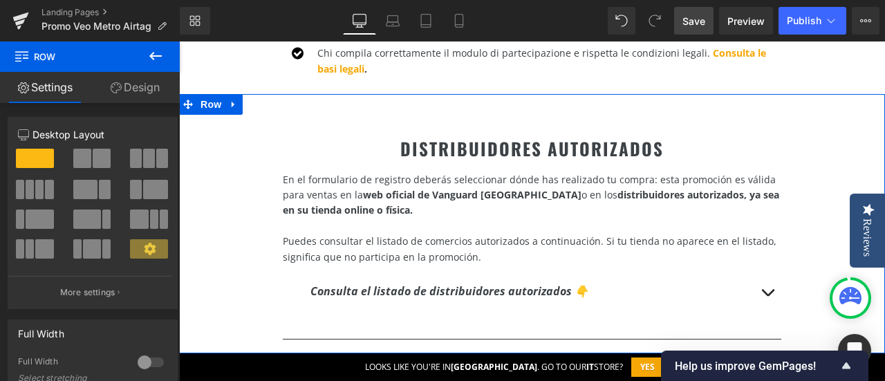
click at [546, 145] on icon at bounding box center [545, 148] width 7 height 7
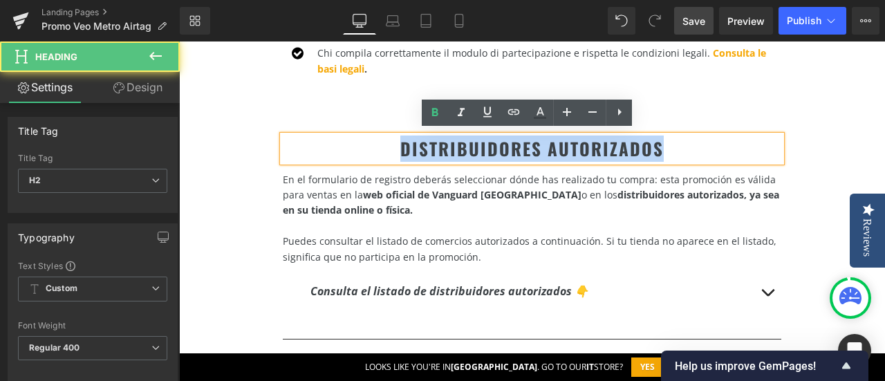
drag, startPoint x: 668, startPoint y: 145, endPoint x: 397, endPoint y: 142, distance: 271.2
click at [397, 142] on h2 "DISTRIBUIDORES AUTORIZADOS" at bounding box center [532, 149] width 499 height 26
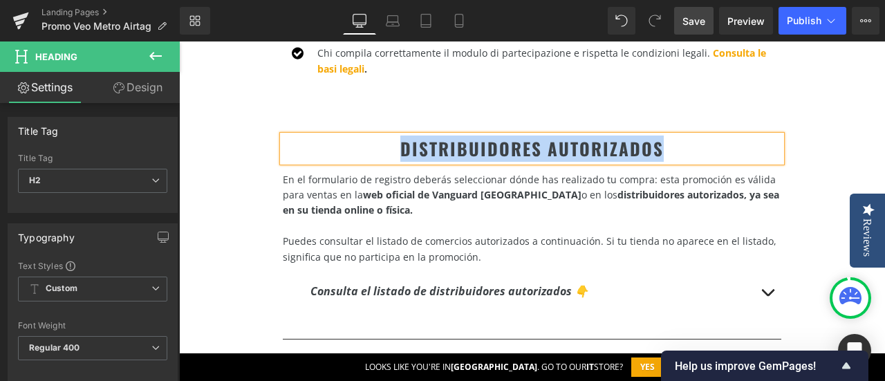
paste div
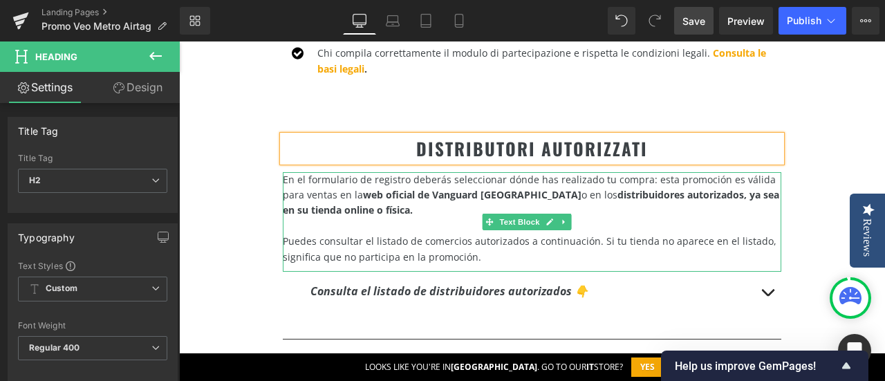
click at [401, 210] on p "En el formulario de registro deberás seleccionar dónde has realizado tu compra:…" at bounding box center [532, 195] width 499 height 46
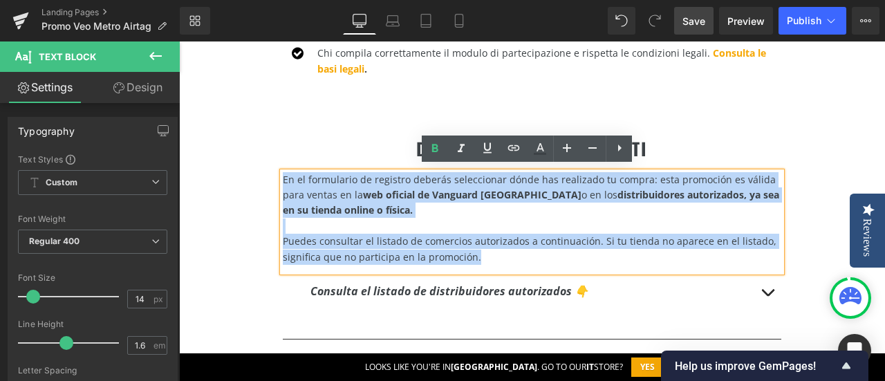
drag, startPoint x: 477, startPoint y: 251, endPoint x: 284, endPoint y: 168, distance: 209.4
click at [284, 172] on div "En el formulario de registro deberás seleccionar dónde has realizado tu compra:…" at bounding box center [532, 222] width 499 height 100
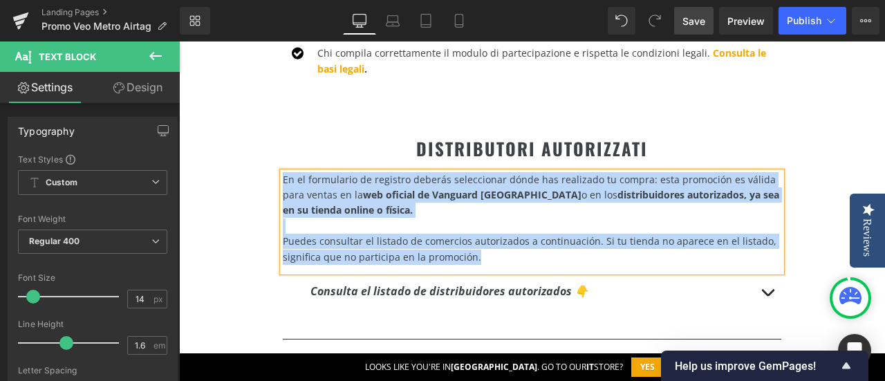
paste div
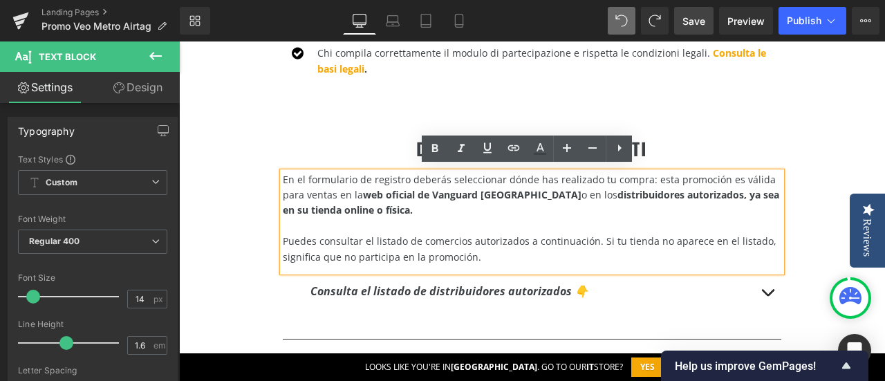
click at [416, 210] on p "En el formulario de registro deberás seleccionar dónde has realizado tu compra:…" at bounding box center [532, 195] width 499 height 46
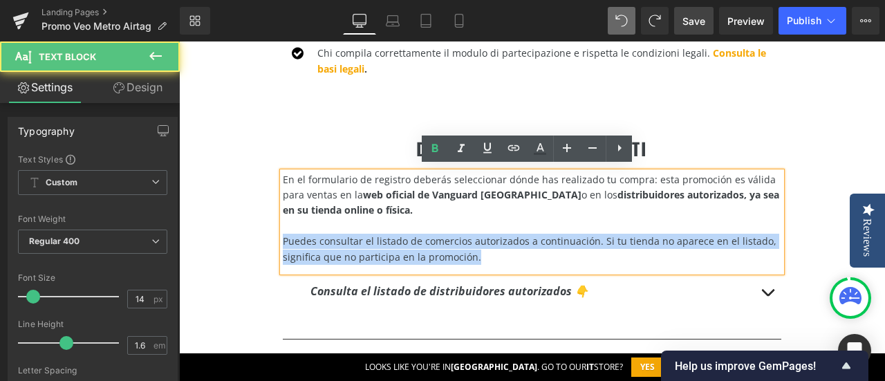
drag, startPoint x: 307, startPoint y: 235, endPoint x: 498, endPoint y: 248, distance: 191.4
click at [498, 248] on p "Puedes consultar el listado de comercios autorizados a continuación . Si tu tie…" at bounding box center [532, 249] width 499 height 31
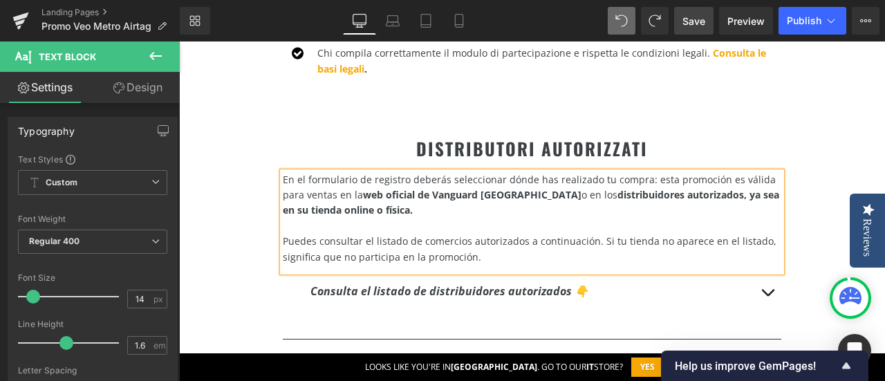
click at [429, 219] on p at bounding box center [532, 226] width 499 height 15
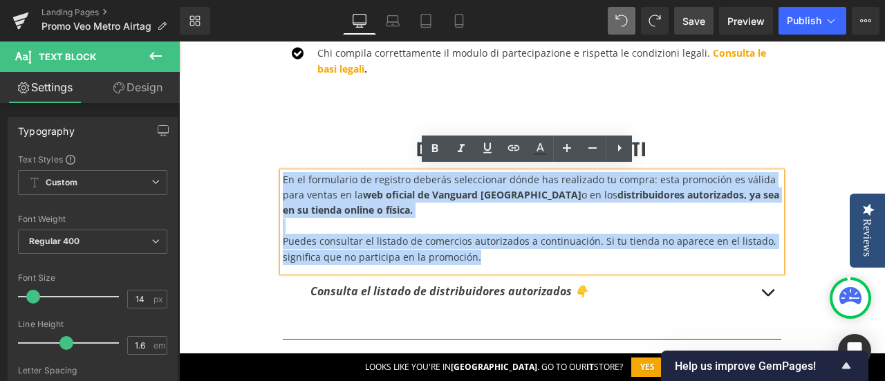
drag, startPoint x: 284, startPoint y: 173, endPoint x: 498, endPoint y: 254, distance: 229.2
click at [498, 254] on div "En el formulario de registro deberás seleccionar dónde has realizado tu compra:…" at bounding box center [532, 222] width 499 height 100
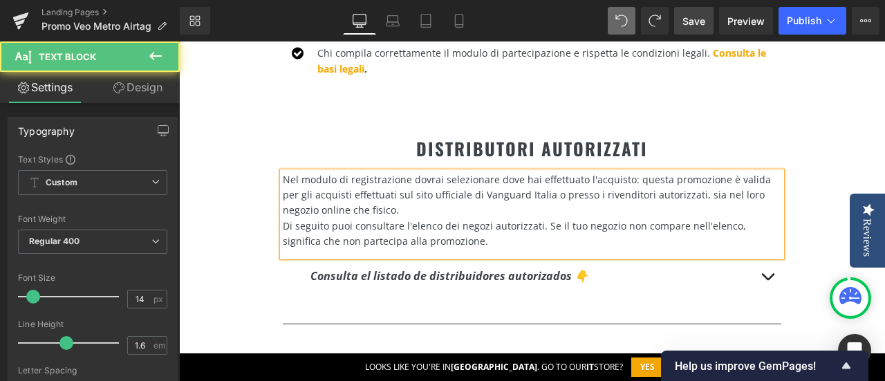
click at [419, 211] on p "Nel modulo di registrazione dovrai selezionare dove hai effettuato l'acquisto: …" at bounding box center [532, 195] width 499 height 46
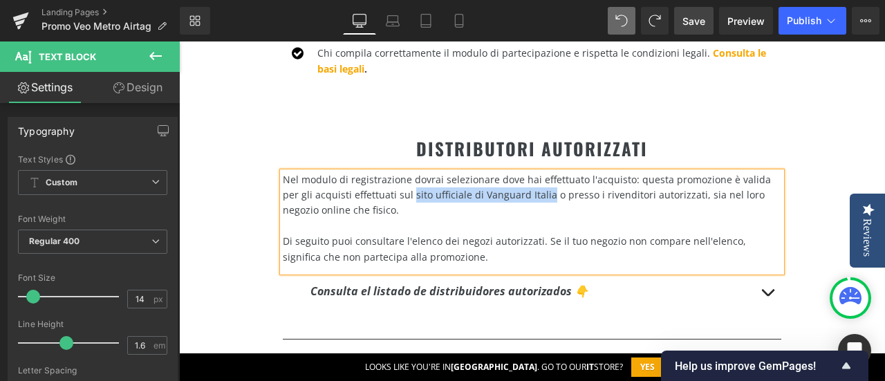
drag, startPoint x: 412, startPoint y: 190, endPoint x: 545, endPoint y: 187, distance: 132.8
click at [545, 187] on p "Nel modulo di registrazione dovrai selezionare dove hai effettuato l'acquisto: …" at bounding box center [532, 195] width 499 height 46
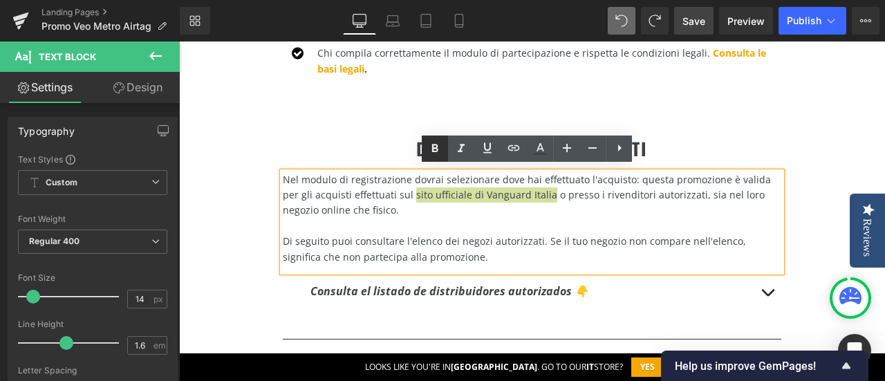
click at [432, 149] on icon at bounding box center [435, 148] width 17 height 17
click at [655, 212] on p "Nel modulo di registrazione dovrai selezionare dove hai effettuato l'acquisto: …" at bounding box center [532, 195] width 499 height 46
drag, startPoint x: 609, startPoint y: 190, endPoint x: 722, endPoint y: 205, distance: 114.5
click at [722, 205] on p "Nel modulo di registrazione dovrai selezionare dove hai effettuato l'acquisto: …" at bounding box center [532, 195] width 499 height 46
click at [430, 151] on icon at bounding box center [435, 148] width 17 height 17
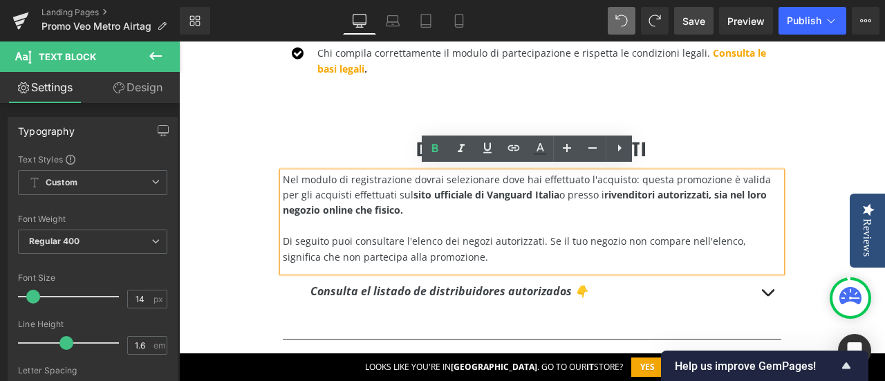
click at [481, 221] on p at bounding box center [532, 226] width 499 height 15
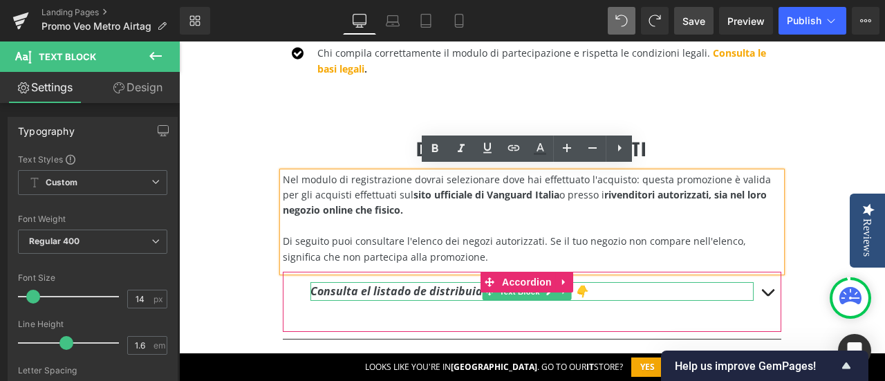
click at [354, 288] on icon "Consulta el listado de distribuidores autorizados 👇" at bounding box center [450, 291] width 278 height 15
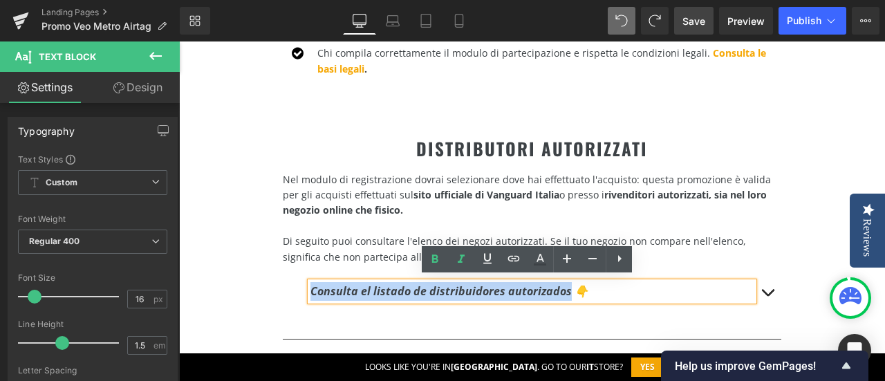
drag, startPoint x: 564, startPoint y: 285, endPoint x: 312, endPoint y: 282, distance: 252.5
click at [311, 284] on icon "Consulta el listado de distribuidores autorizados 👇" at bounding box center [450, 291] width 278 height 15
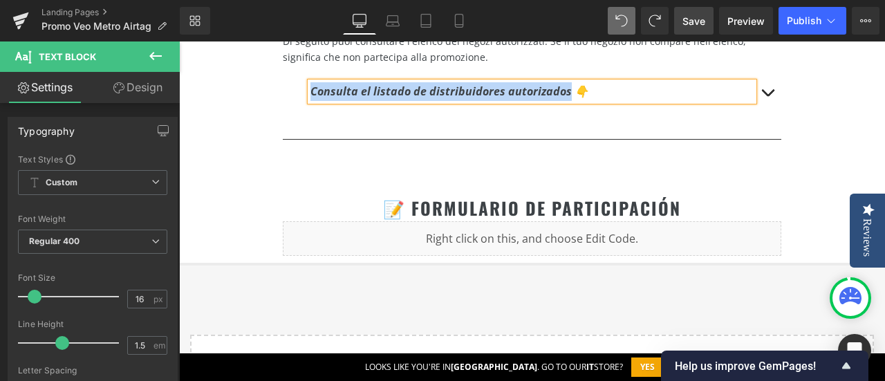
scroll to position [1453, 0]
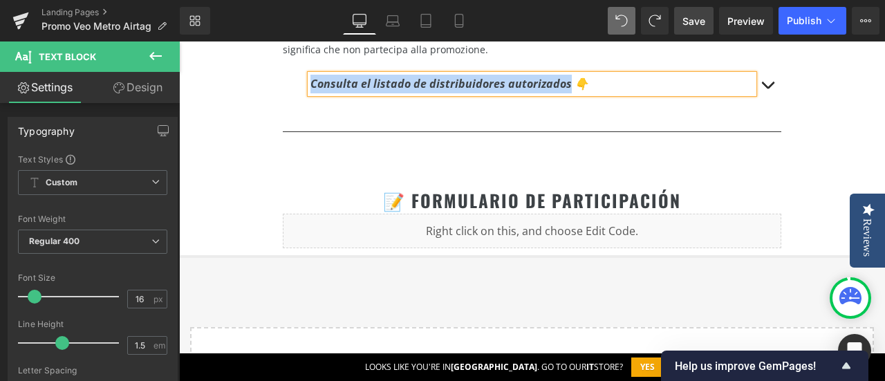
paste div
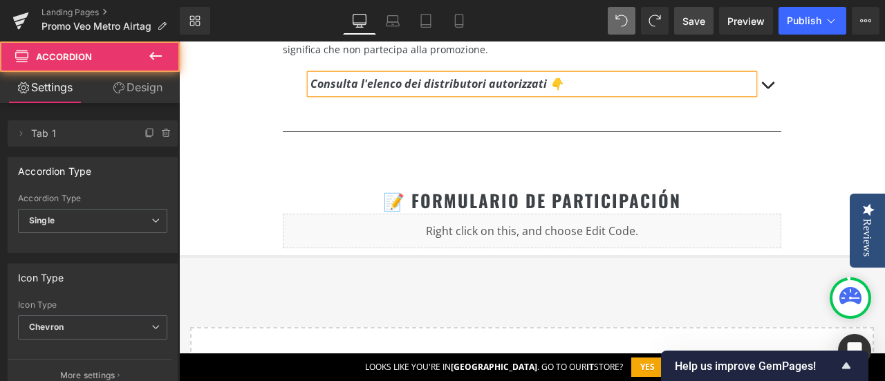
click at [768, 89] on span "button" at bounding box center [768, 89] width 0 height 0
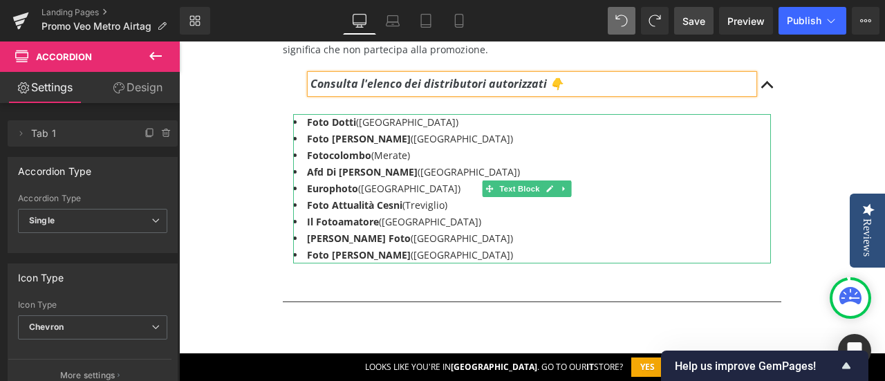
click at [386, 182] on li "Europhoto ([GEOGRAPHIC_DATA])" at bounding box center [532, 189] width 478 height 17
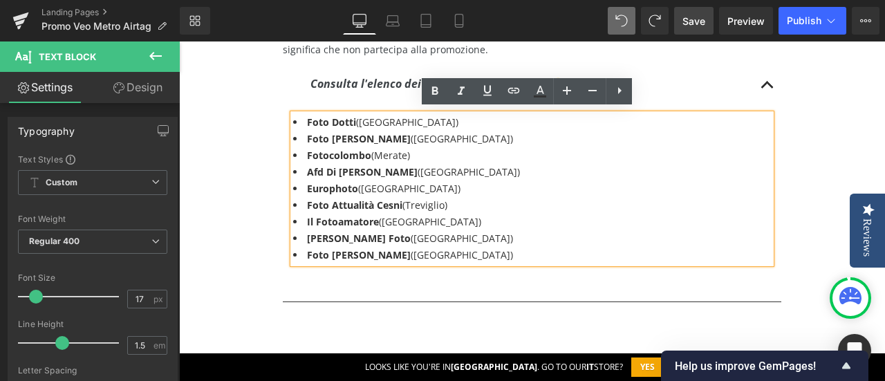
click at [381, 183] on li "Europhoto ([GEOGRAPHIC_DATA])" at bounding box center [532, 189] width 478 height 17
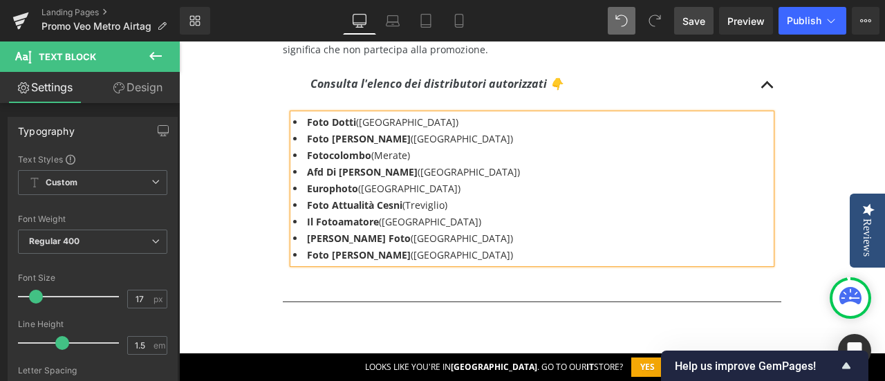
click at [827, 118] on div "DISTRIBUTORI AUTORIZZATI Heading Nel modulo di registrazione dovrai selezionare…" at bounding box center [532, 102] width 706 height 430
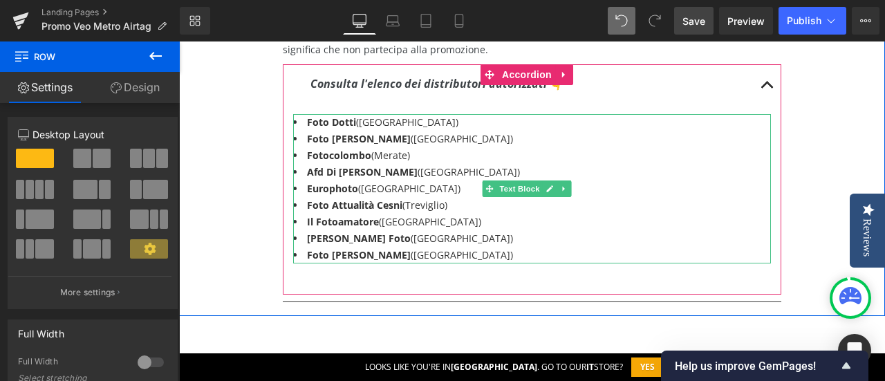
click at [414, 214] on li "Il Fotoamatore ([GEOGRAPHIC_DATA])" at bounding box center [532, 222] width 478 height 17
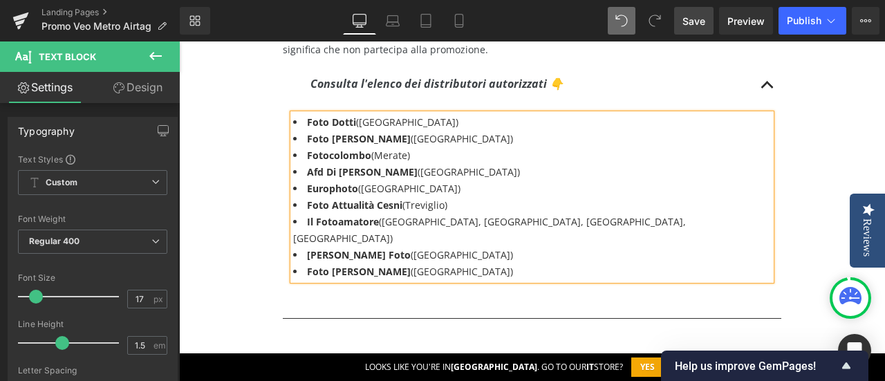
click at [821, 113] on div "DISTRIBUTORI AUTORIZZATI Heading Nel modulo di registrazione dovrai selezionare…" at bounding box center [532, 110] width 706 height 446
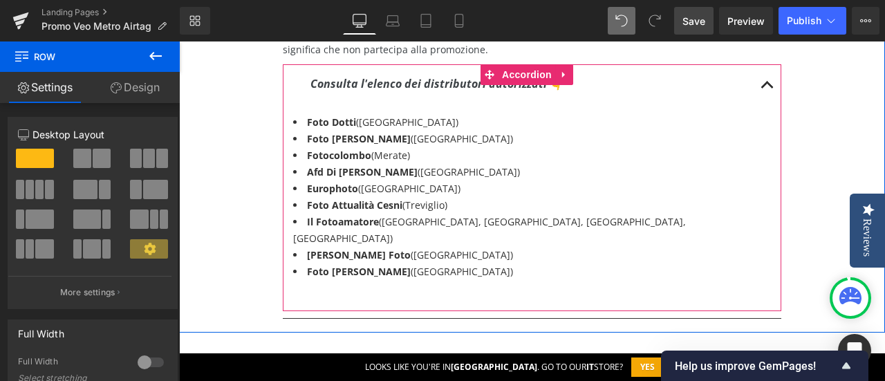
click at [764, 80] on button "button" at bounding box center [768, 83] width 28 height 39
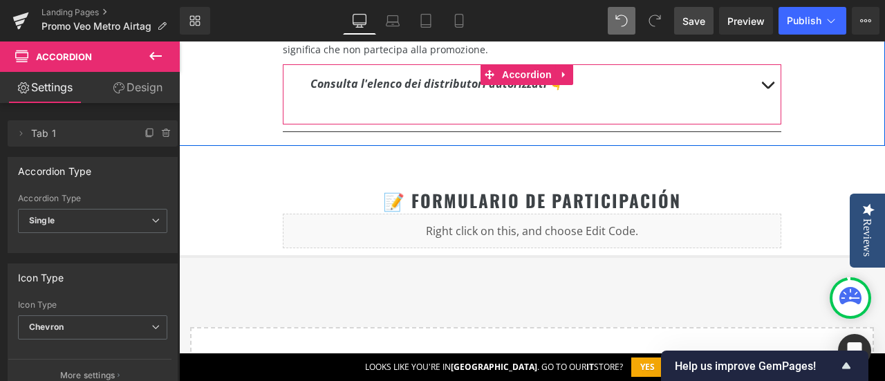
click at [758, 75] on button "button" at bounding box center [768, 83] width 28 height 39
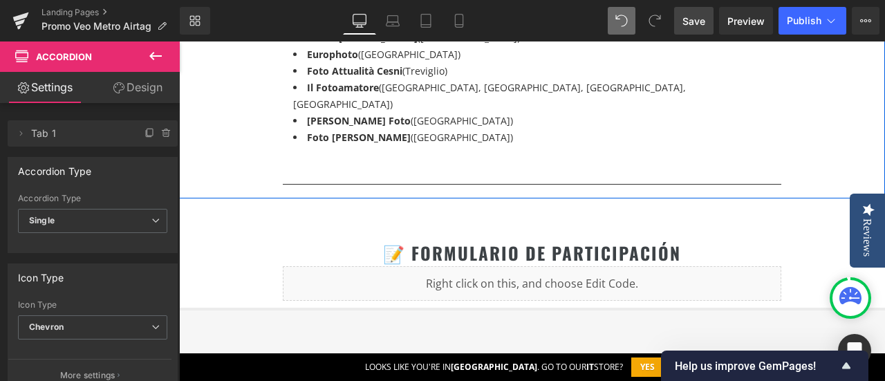
scroll to position [1660, 0]
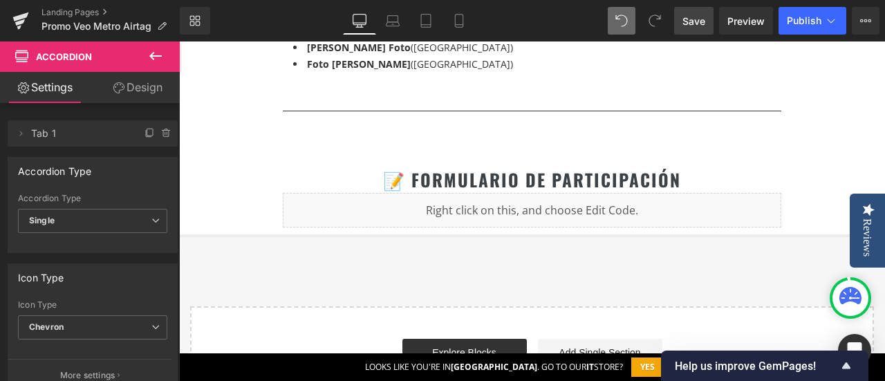
click at [491, 167] on div "📝 FORMULARIO DE PARTICIPACIÓN Heading" at bounding box center [532, 180] width 499 height 26
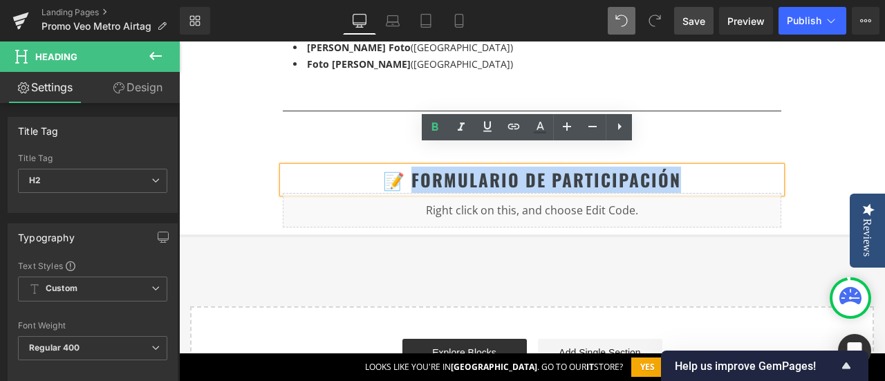
drag, startPoint x: 408, startPoint y: 155, endPoint x: 679, endPoint y: 156, distance: 270.5
click at [679, 167] on h2 "📝 FORMULARIO DE PARTICIPACIÓN" at bounding box center [532, 180] width 499 height 26
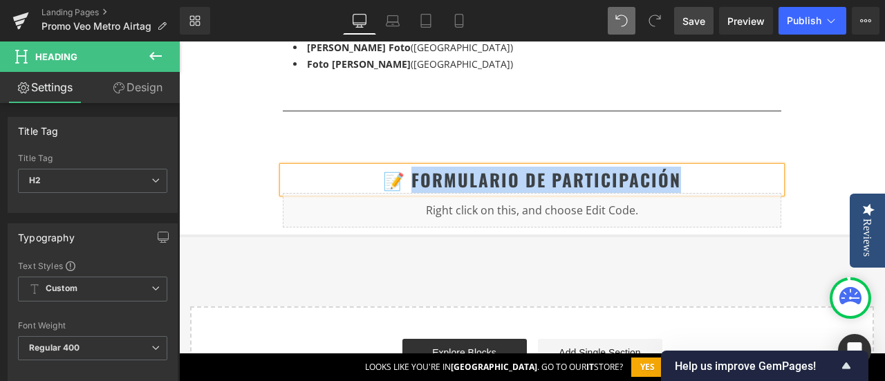
paste div
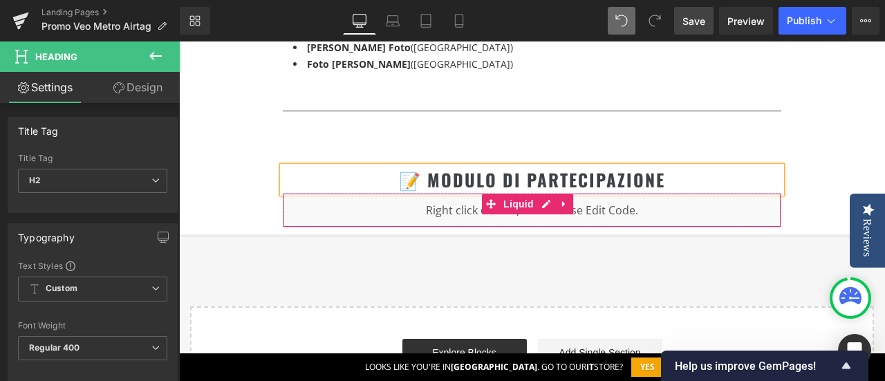
click at [634, 193] on div "Liquid" at bounding box center [532, 210] width 499 height 35
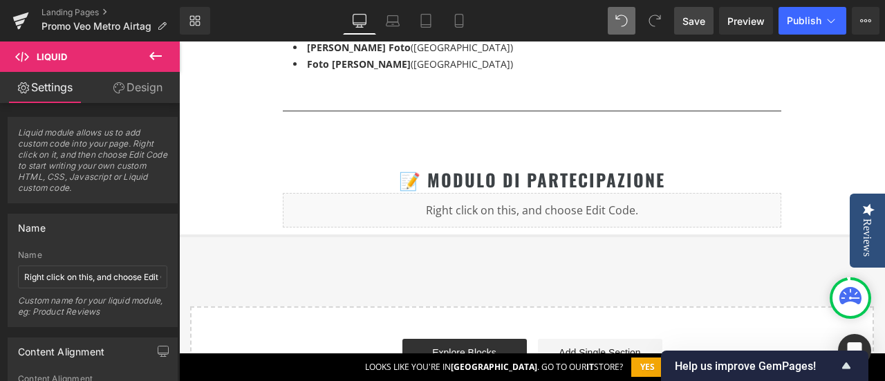
click at [696, 16] on span "Save" at bounding box center [694, 21] width 23 height 15
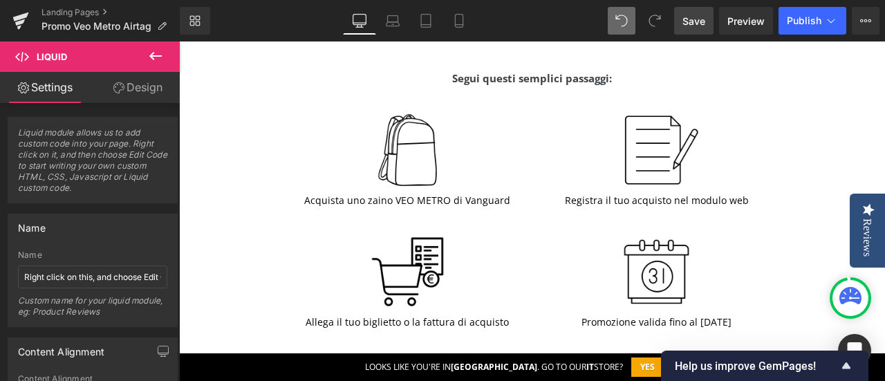
scroll to position [692, 0]
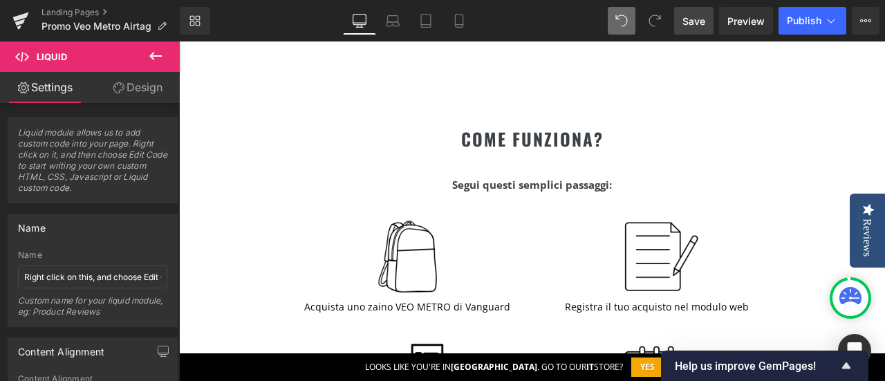
click at [696, 15] on span "Save" at bounding box center [694, 21] width 23 height 15
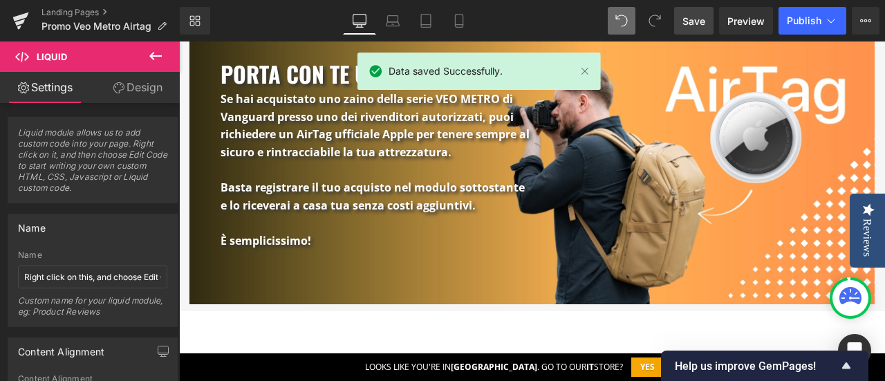
scroll to position [0, 0]
